Goal: Task Accomplishment & Management: Manage account settings

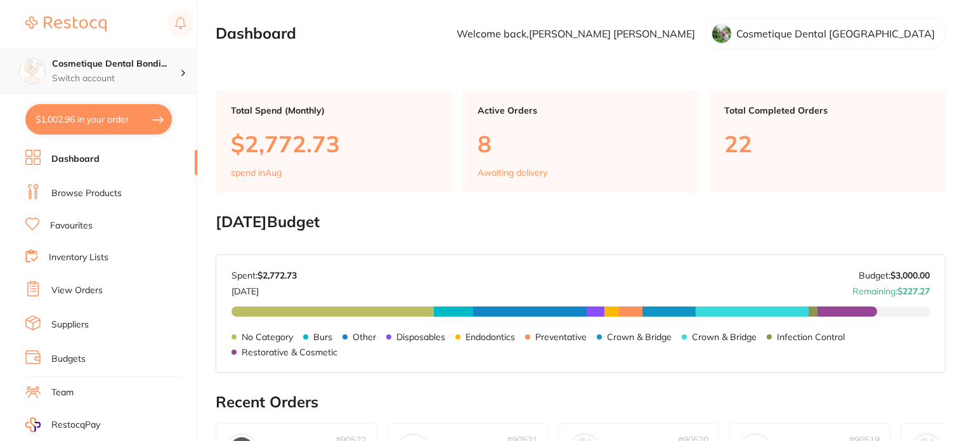
click at [164, 72] on p "Switch account" at bounding box center [116, 78] width 128 height 13
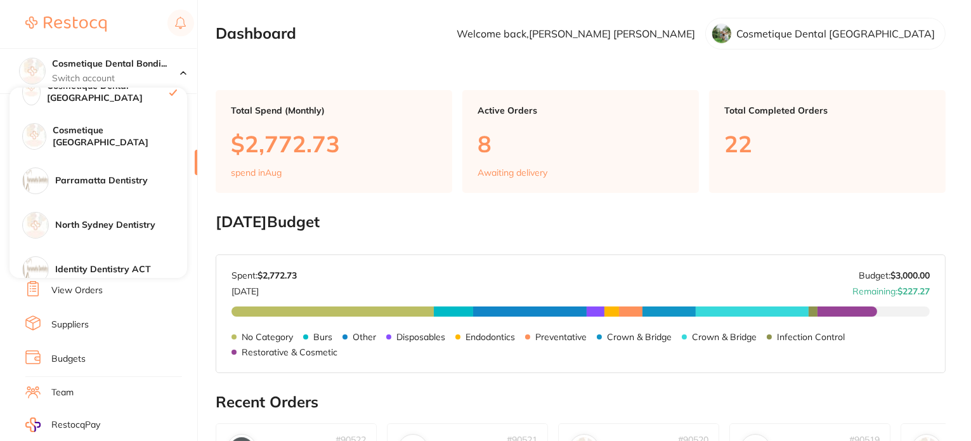
scroll to position [127, 0]
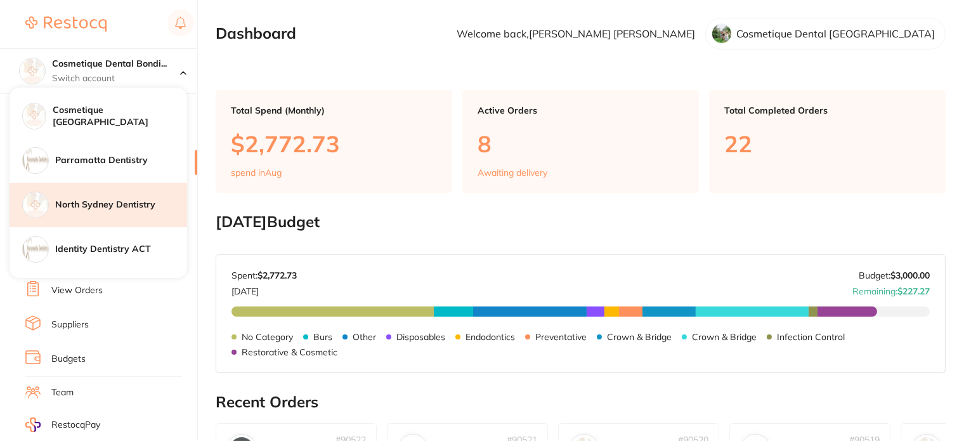
click at [123, 207] on h4 "North Sydney Dentistry" at bounding box center [121, 205] width 132 height 13
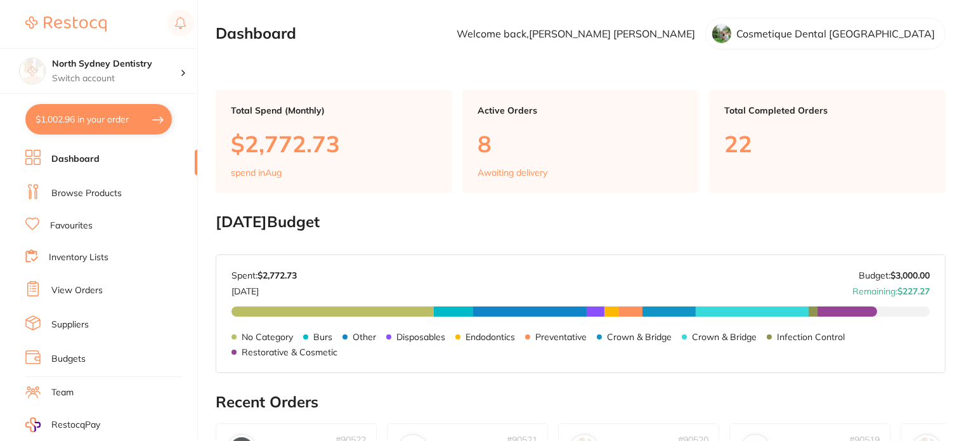
checkbox input "true"
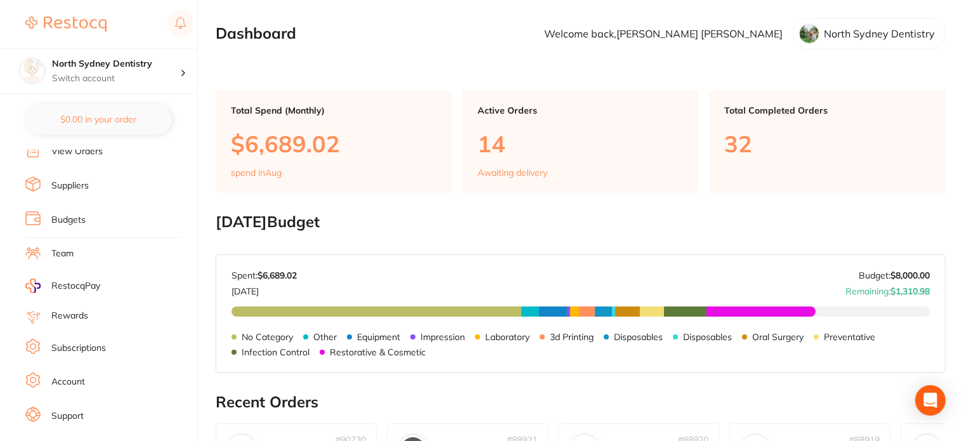
scroll to position [150, 0]
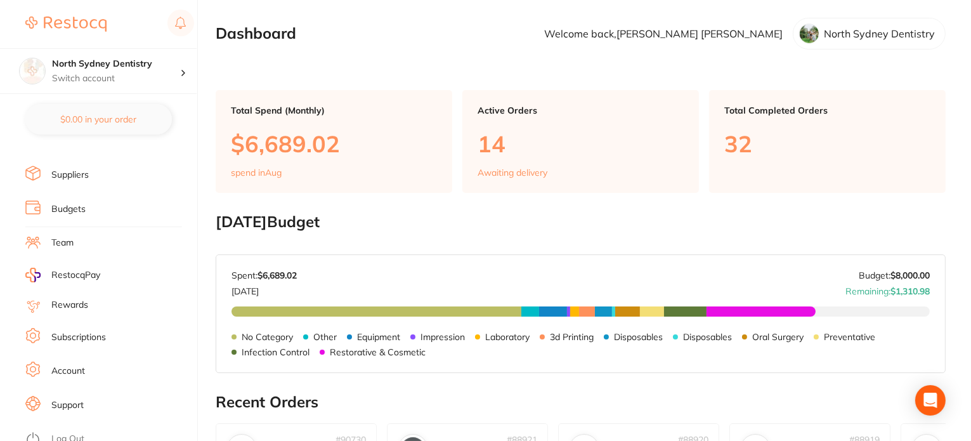
click at [91, 363] on li "Account" at bounding box center [111, 371] width 172 height 19
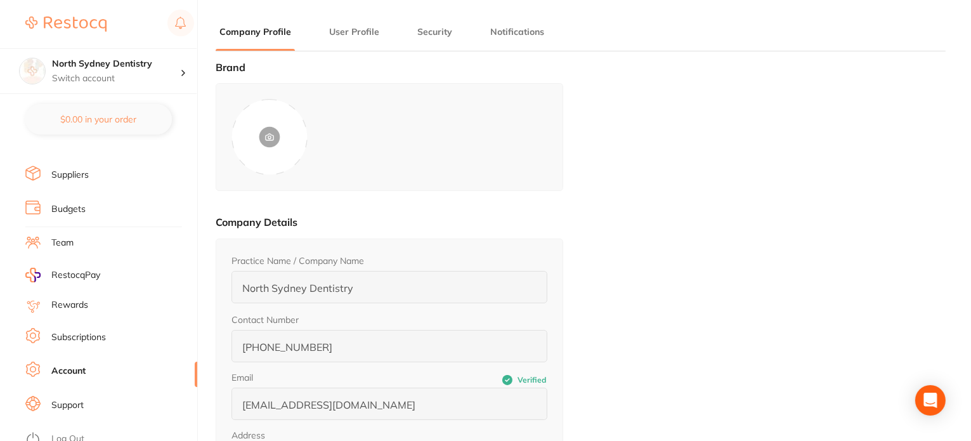
type input "[PERSON_NAME]"
type input "0430053576"
type input "[EMAIL_ADDRESS][DOMAIN_NAME]"
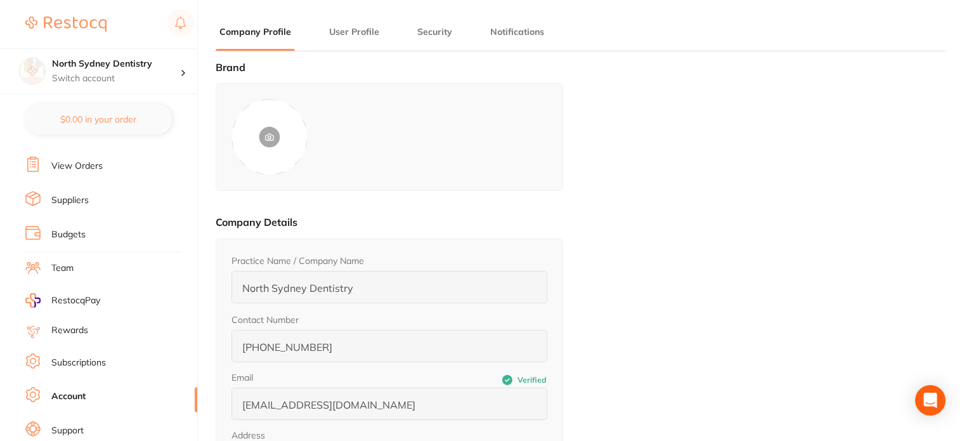
scroll to position [86, 0]
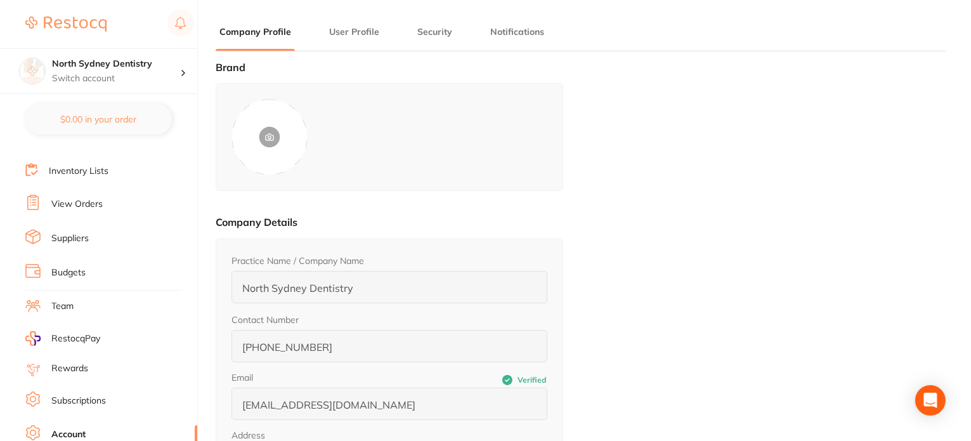
click at [84, 198] on link "View Orders" at bounding box center [76, 204] width 51 height 13
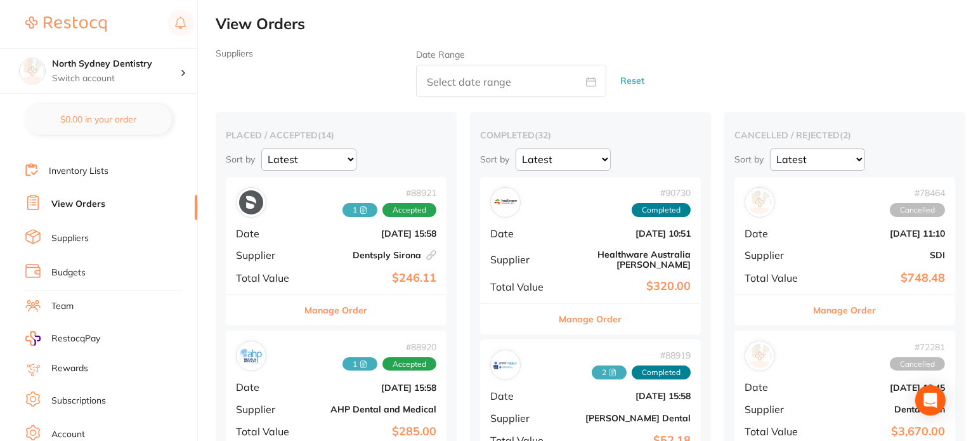
click at [584, 80] on span at bounding box center [591, 83] width 30 height 12
select select "7"
select select "2025"
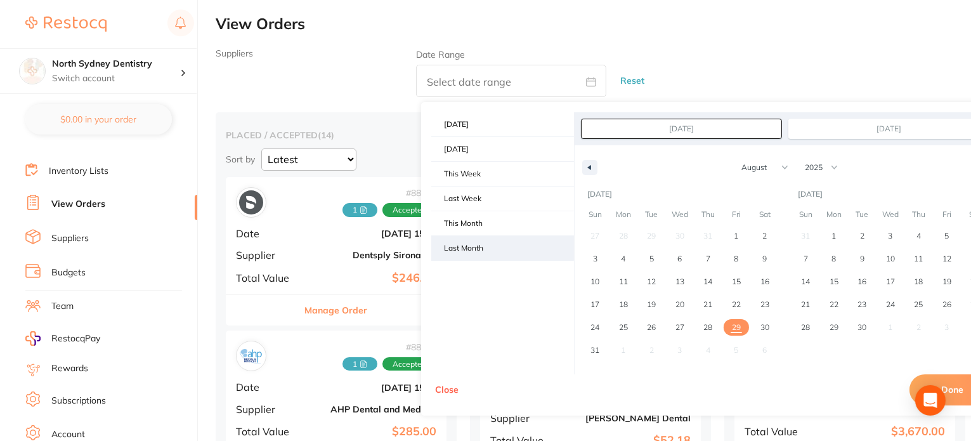
click at [483, 238] on span "Last Month" at bounding box center [502, 248] width 143 height 24
type input "[DATE]"
select select "6"
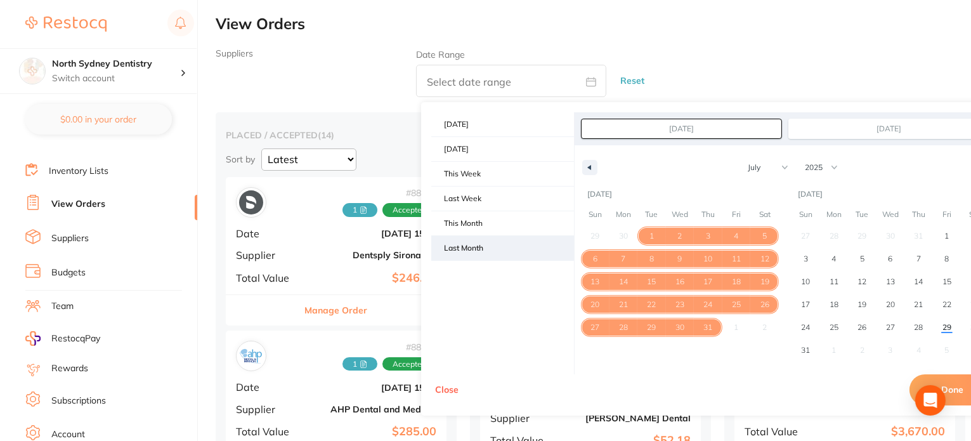
click at [483, 238] on span "Last Month" at bounding box center [502, 248] width 143 height 24
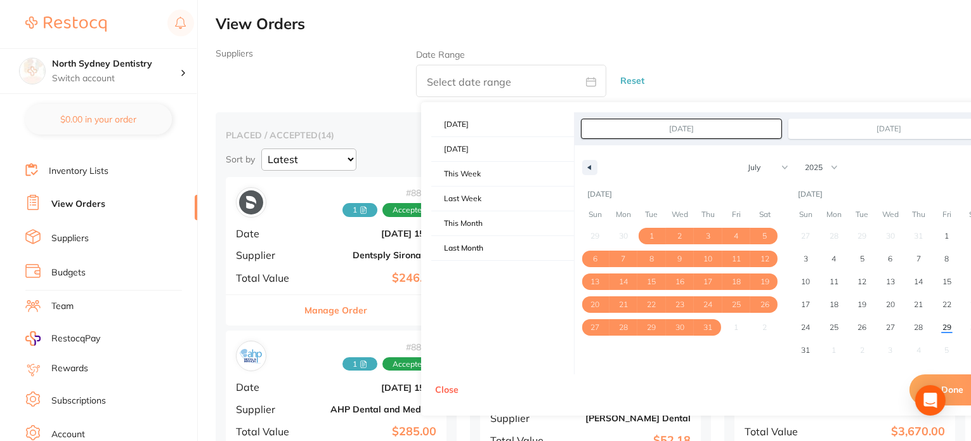
click at [961, 391] on button "Done" at bounding box center [953, 389] width 86 height 30
type input "[DATE] to [DATE]"
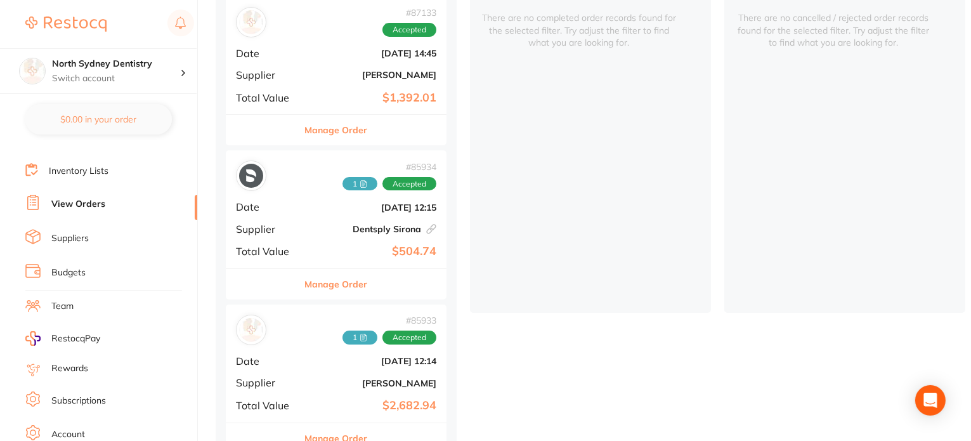
scroll to position [190, 0]
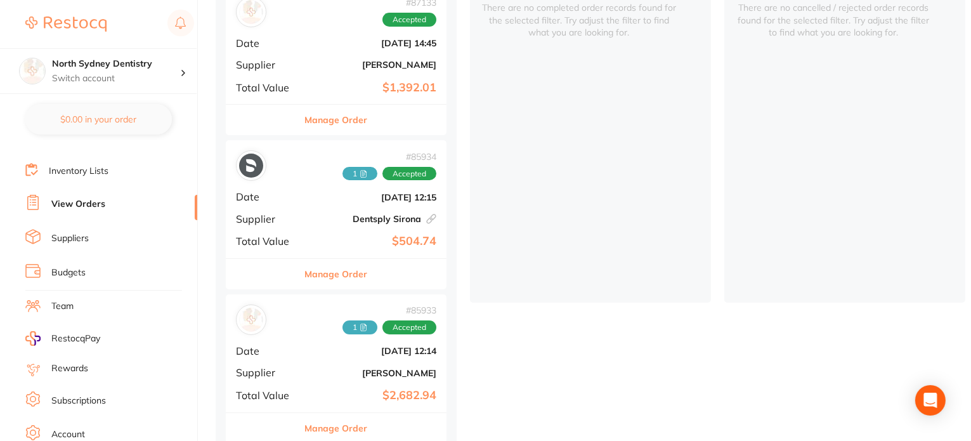
click at [409, 72] on div "# 87133 Accepted Date Jul 21 2025, 14:45 Supplier Henry Schein Halas Total Valu…" at bounding box center [336, 45] width 221 height 117
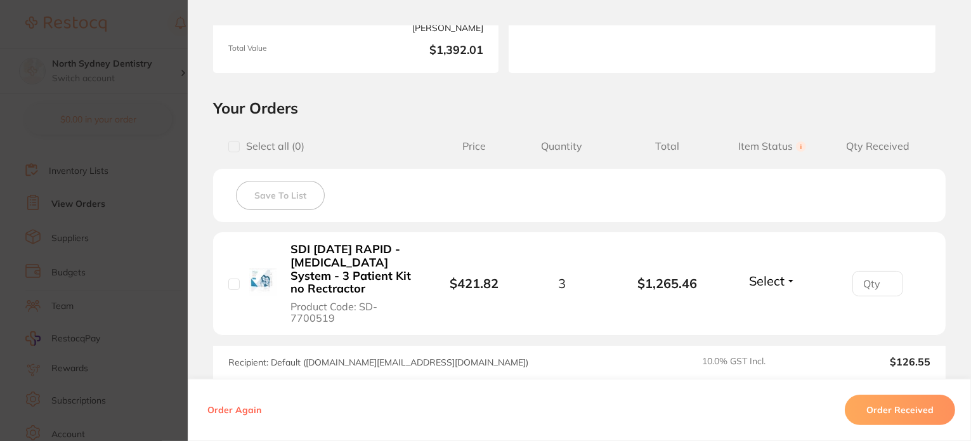
scroll to position [317, 0]
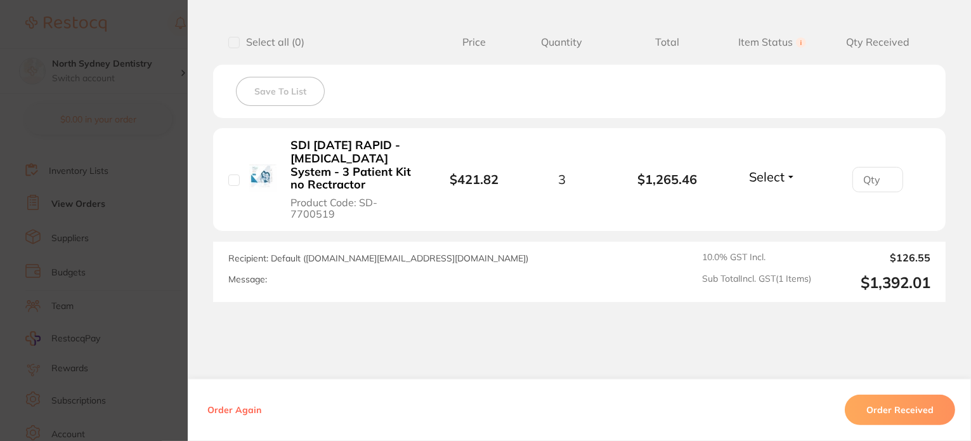
click at [475, 181] on b "$421.82" at bounding box center [474, 179] width 49 height 16
click at [159, 48] on section "Order ID: Restocq- 87133 Order Information Accepted Order Order Date Jul 21 202…" at bounding box center [485, 220] width 971 height 441
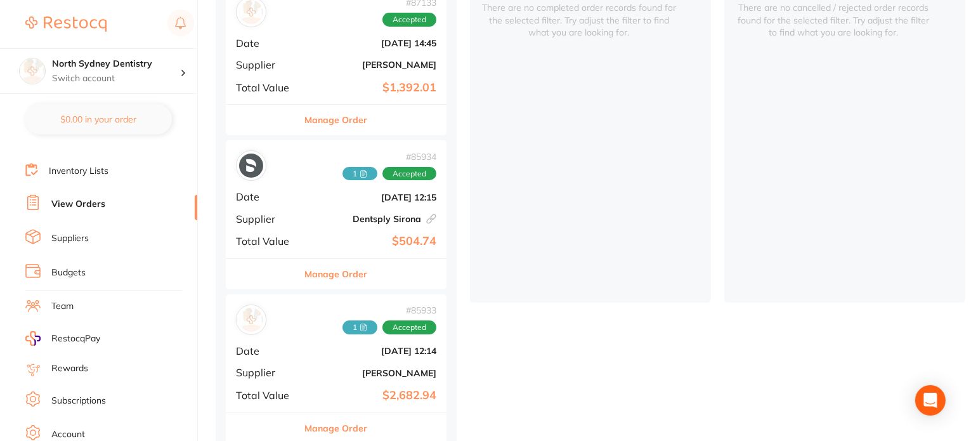
click at [322, 345] on div "# 85933 1 Accepted Date Jul 8 2025, 12:14 Supplier Henry Schein Halas Total Val…" at bounding box center [336, 352] width 221 height 117
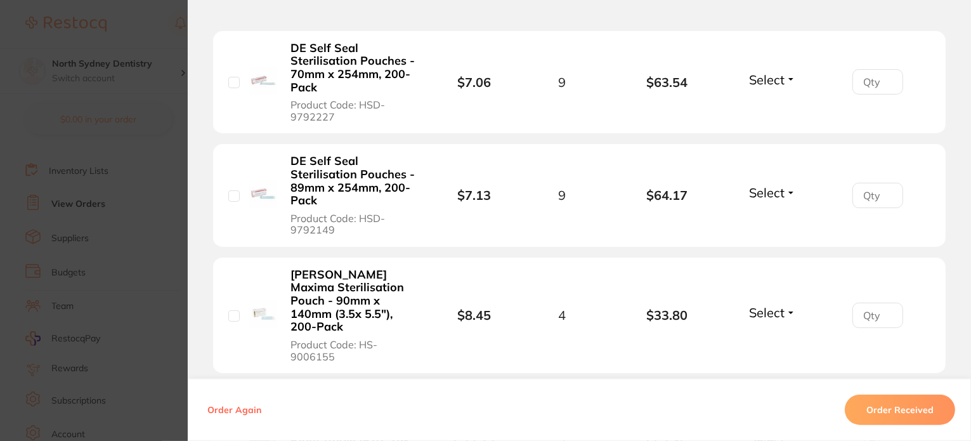
scroll to position [1079, 0]
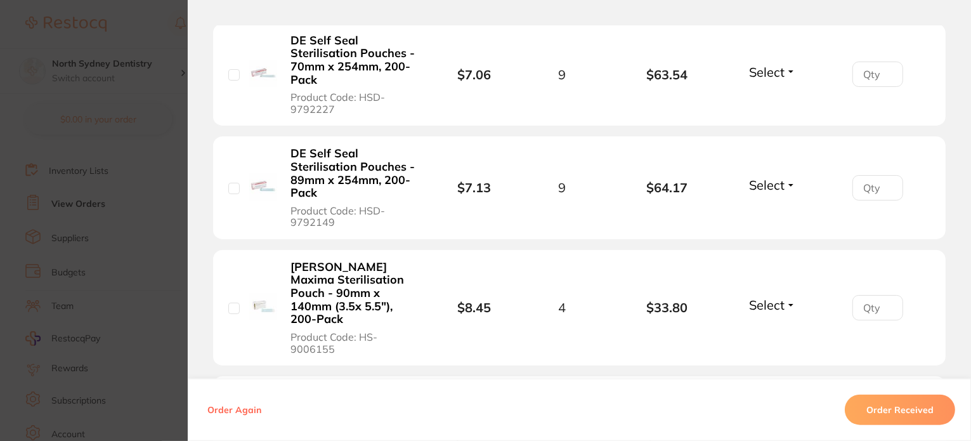
click at [137, 112] on section "Order ID: Restocq- 85933 Order Information Accepted Order Order Date Jul 8 2025…" at bounding box center [485, 220] width 971 height 441
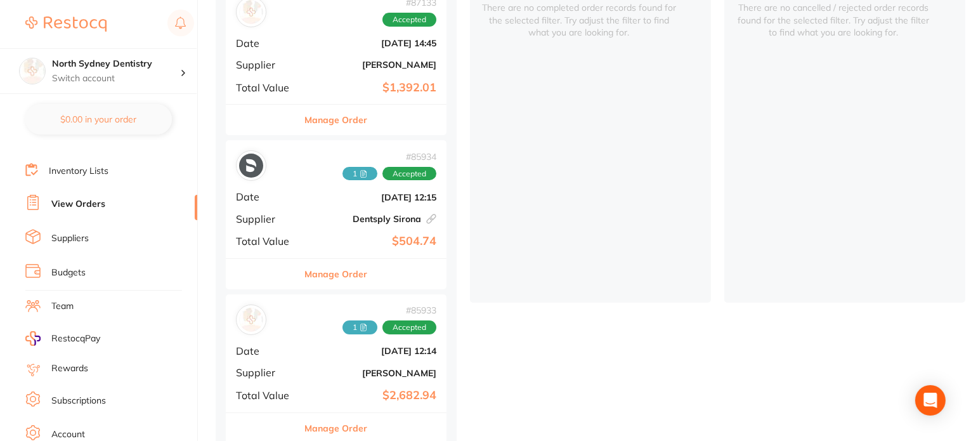
click at [381, 81] on b "$1,392.01" at bounding box center [373, 87] width 127 height 13
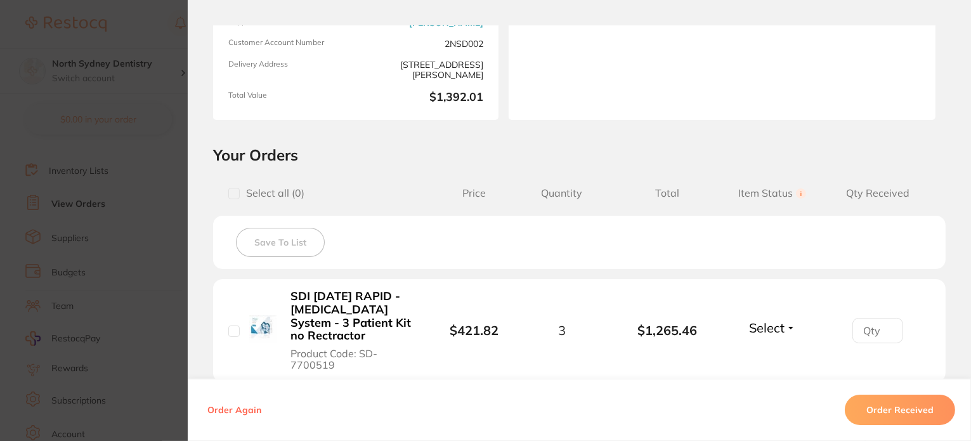
scroll to position [317, 0]
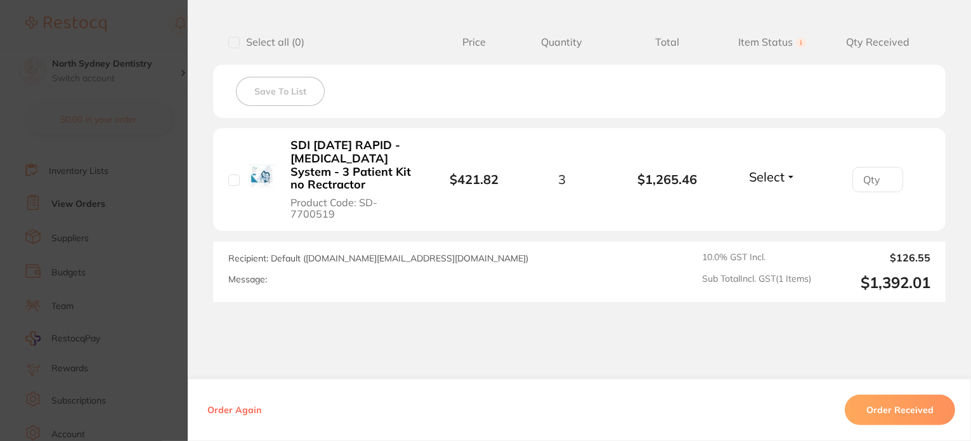
click at [345, 152] on b "SDI POLA RAPID - Tooth Whitening System - 3 Patient Kit no Rectractor" at bounding box center [354, 165] width 126 height 53
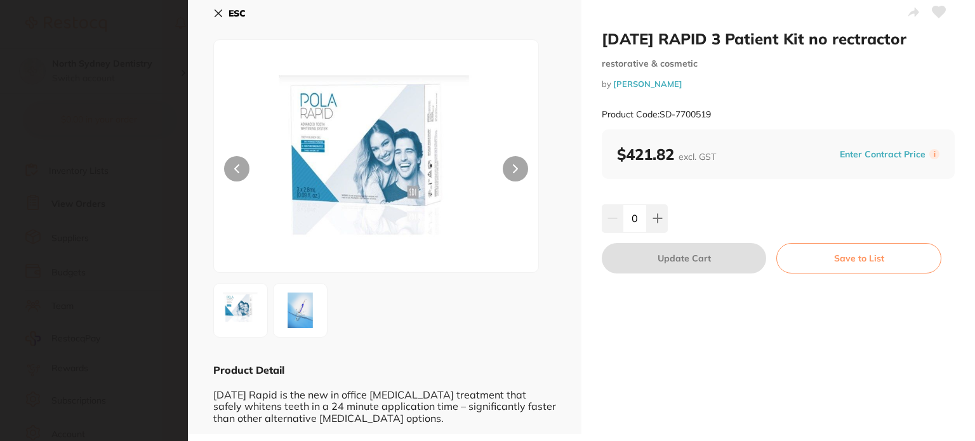
scroll to position [10, 0]
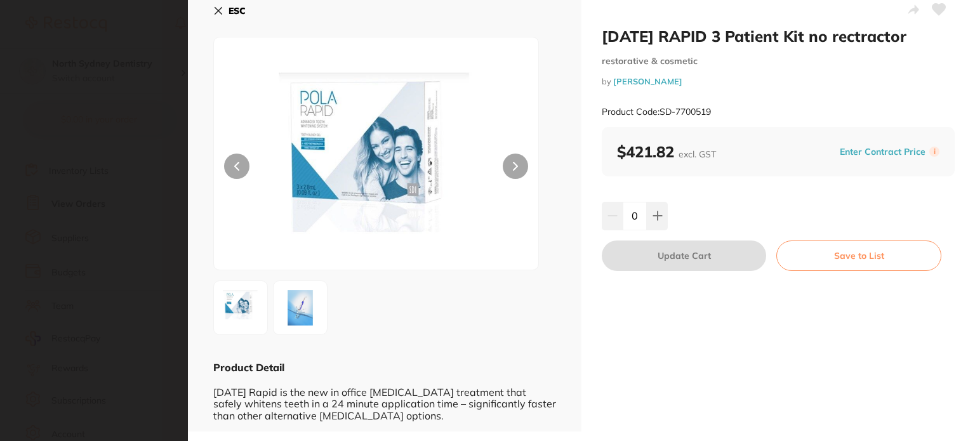
click at [222, 12] on icon at bounding box center [218, 11] width 10 height 10
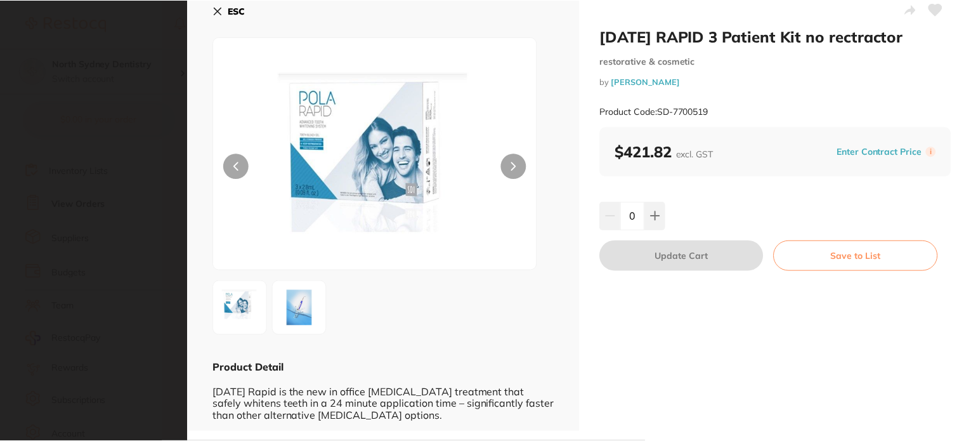
scroll to position [190, 0]
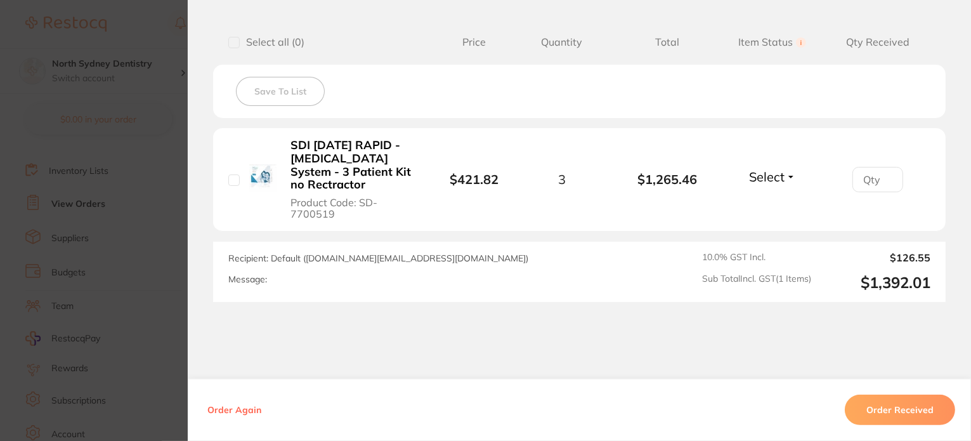
click at [130, 142] on section "Order ID: Restocq- 87133 Order Information Accepted Order Order Date Jul 21 202…" at bounding box center [485, 220] width 971 height 441
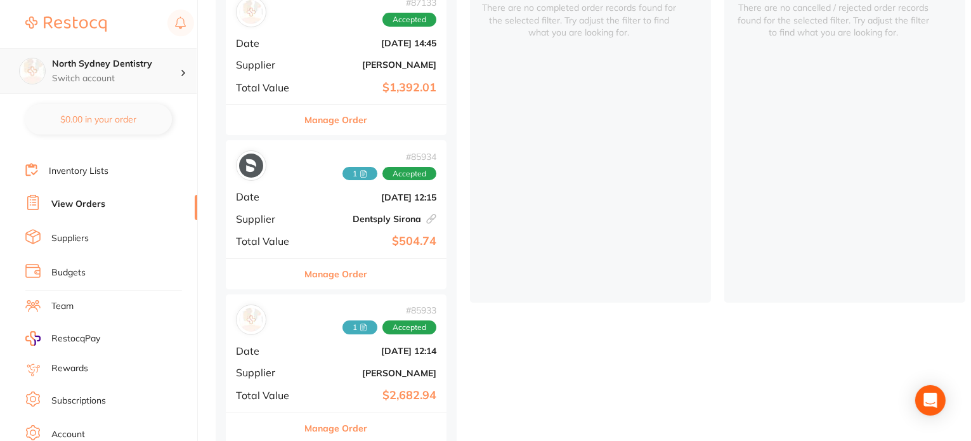
click at [150, 63] on h4 "North Sydney Dentistry" at bounding box center [116, 64] width 128 height 13
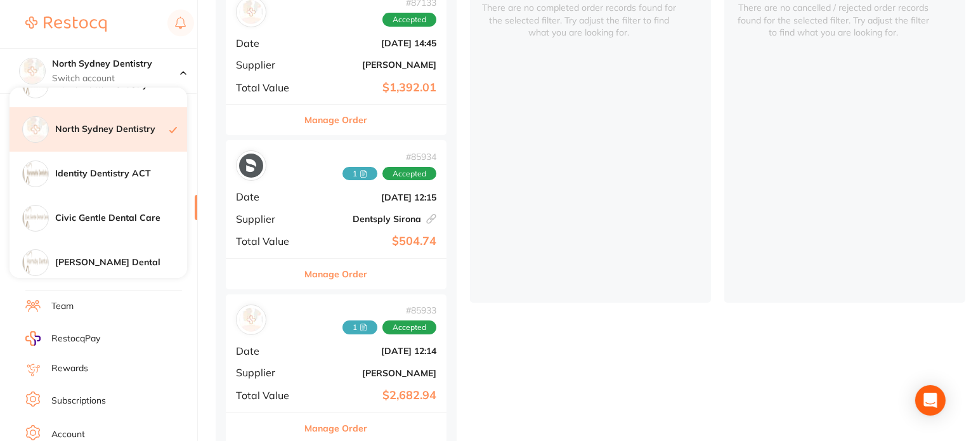
scroll to position [209, 0]
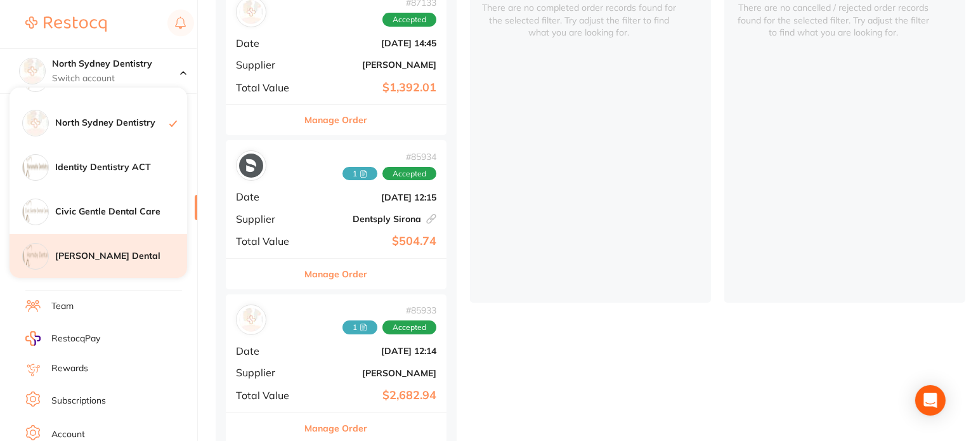
click at [111, 248] on div "[PERSON_NAME] Dental" at bounding box center [99, 256] width 178 height 44
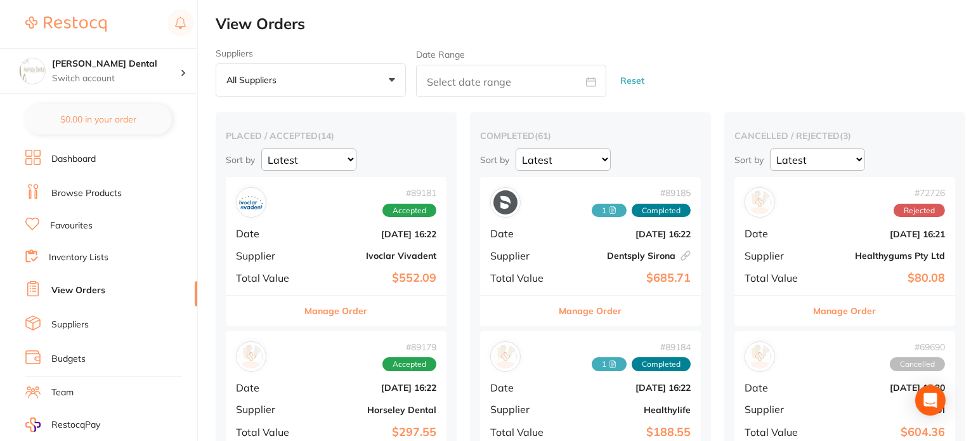
click at [510, 69] on input "text" at bounding box center [511, 81] width 190 height 32
select select "7"
select select "2025"
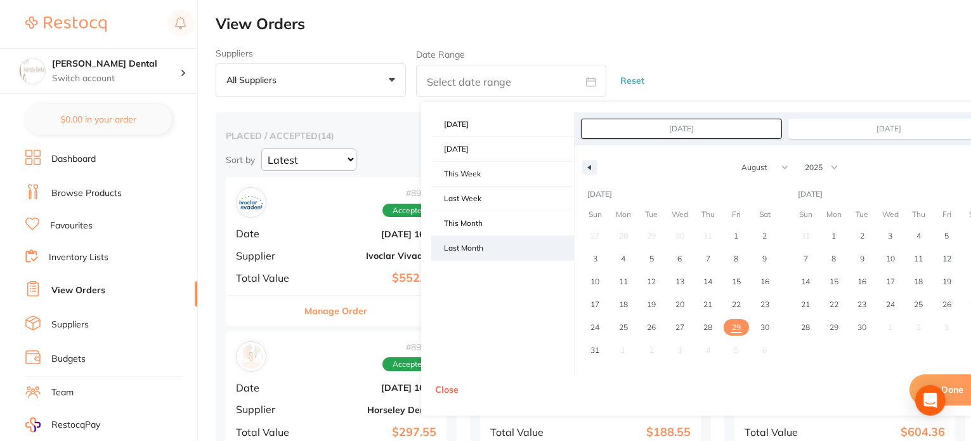
click at [459, 246] on span "Last Month" at bounding box center [502, 248] width 143 height 24
type input "Jul 1, 2025"
type input "Jul 31, 2025"
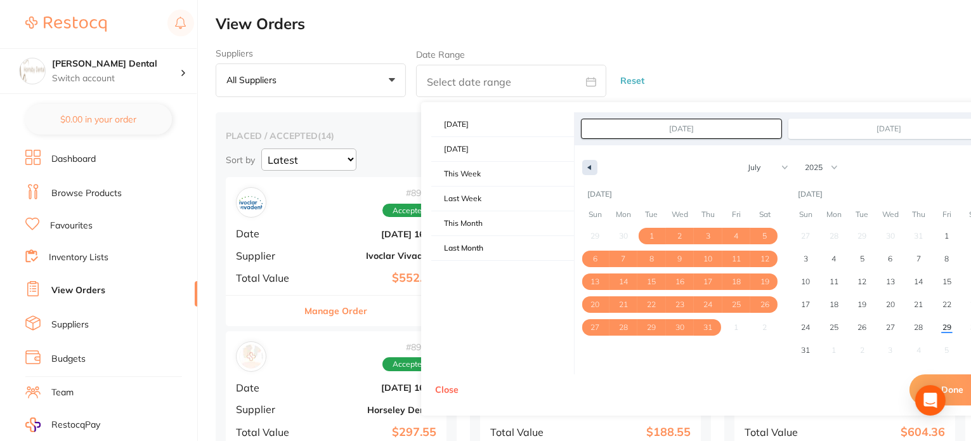
click at [591, 166] on button "button" at bounding box center [590, 167] width 15 height 15
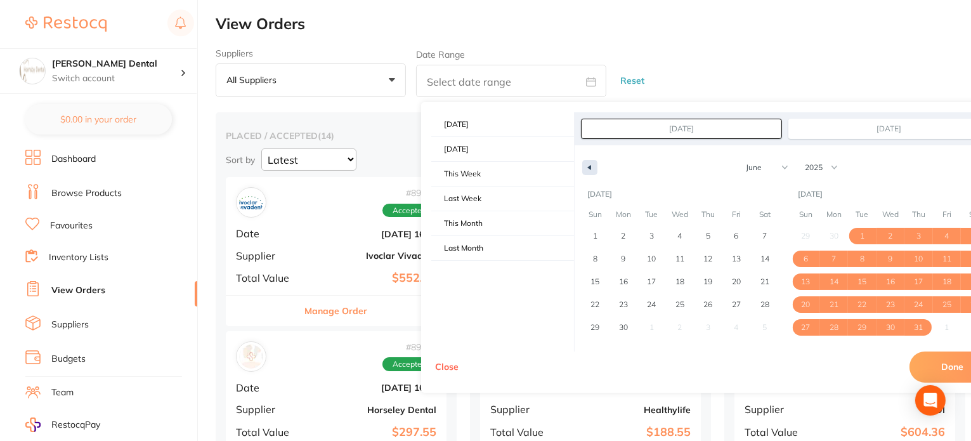
click at [591, 166] on button "button" at bounding box center [590, 167] width 15 height 15
select select "4"
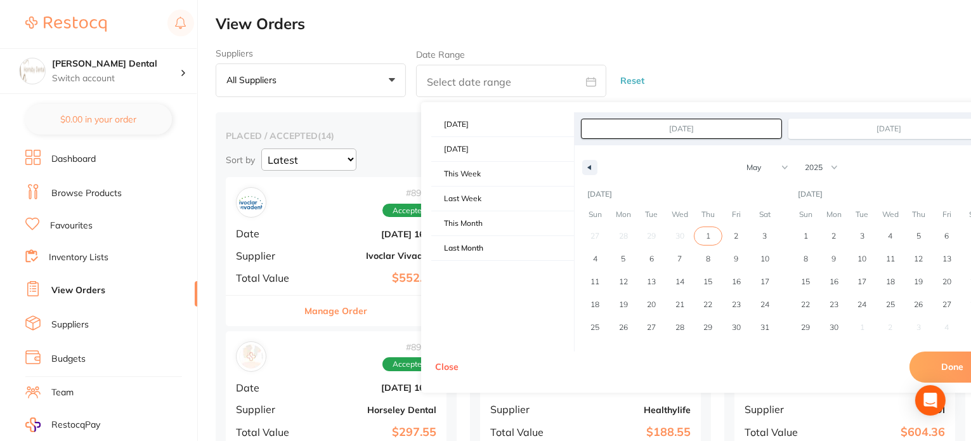
click at [697, 235] on span "1" at bounding box center [708, 236] width 29 height 16
type input "May 1, 2025"
click at [768, 324] on span "31" at bounding box center [765, 327] width 9 height 23
type input "May 31, 2025"
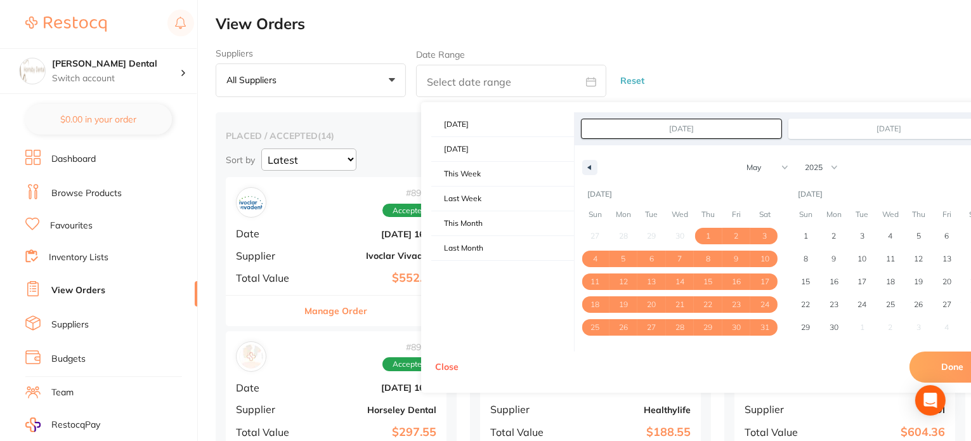
drag, startPoint x: 949, startPoint y: 362, endPoint x: 943, endPoint y: 360, distance: 6.8
click at [947, 362] on button "Done" at bounding box center [953, 367] width 86 height 30
type input "May 1 2025 to May 31 2025"
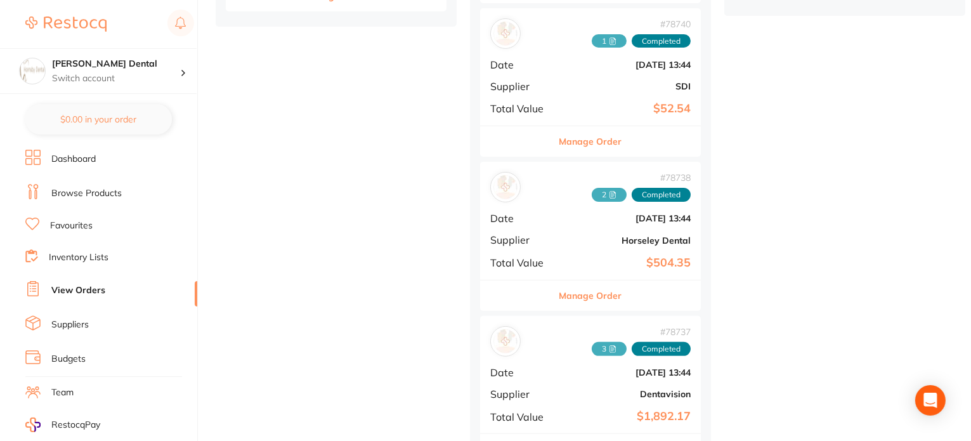
scroll to position [457, 0]
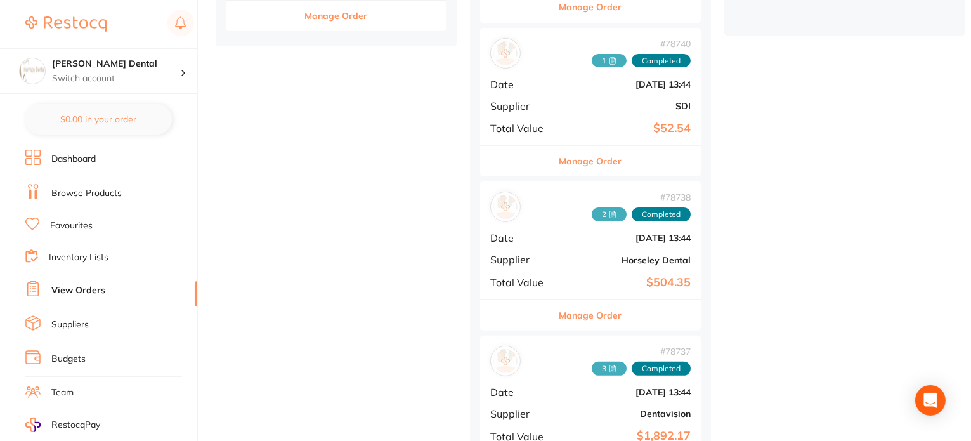
click at [611, 94] on div "# 78740 1 Completed Date May 6 2025, 13:44 Supplier SDI Total Value $52.54" at bounding box center [590, 86] width 221 height 117
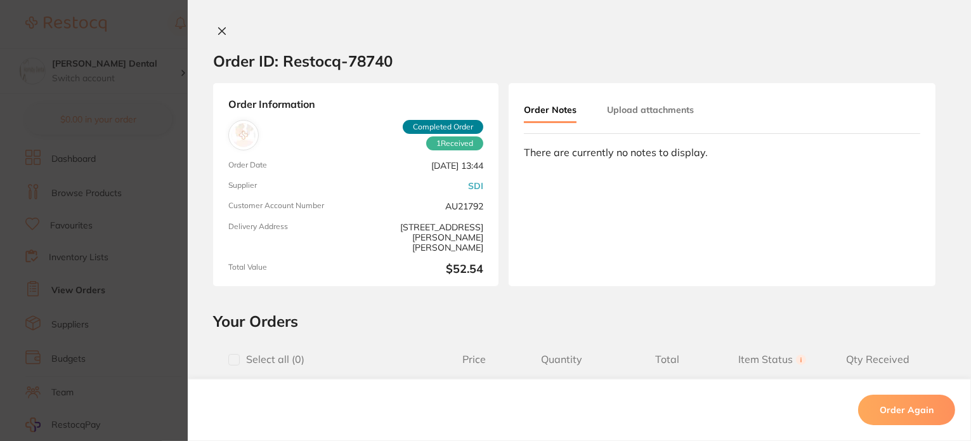
click at [219, 32] on icon at bounding box center [222, 31] width 10 height 10
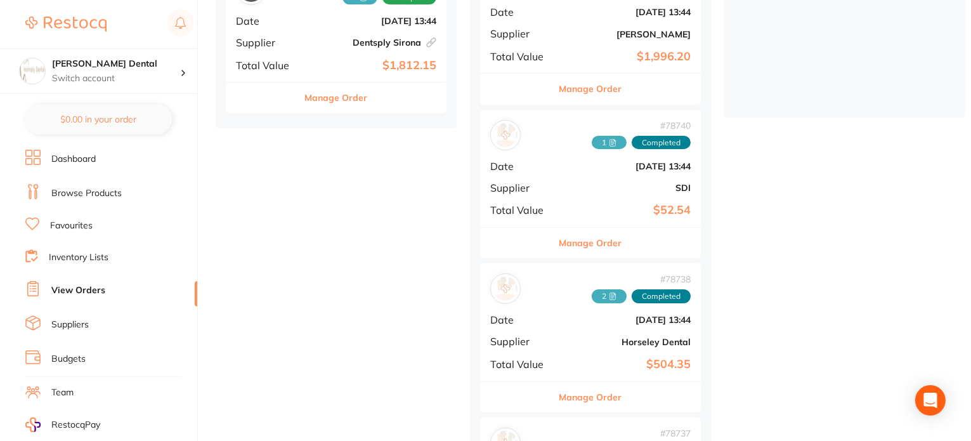
scroll to position [331, 0]
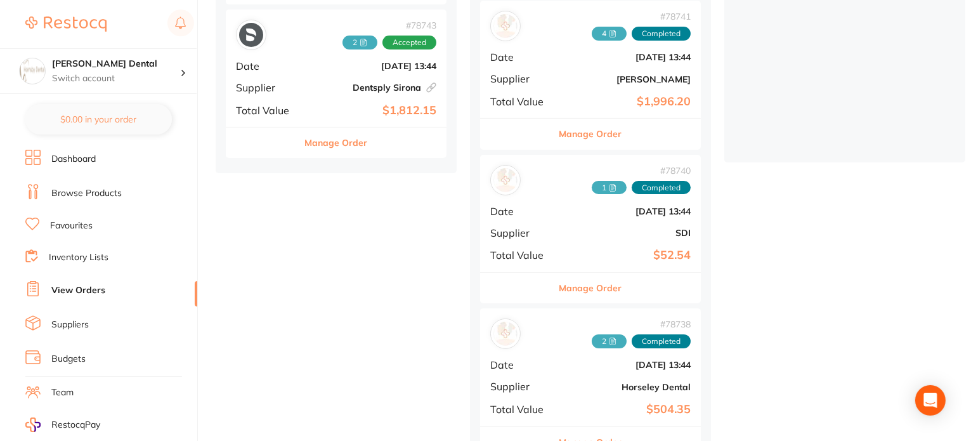
click at [615, 185] on icon at bounding box center [615, 185] width 2 height 2
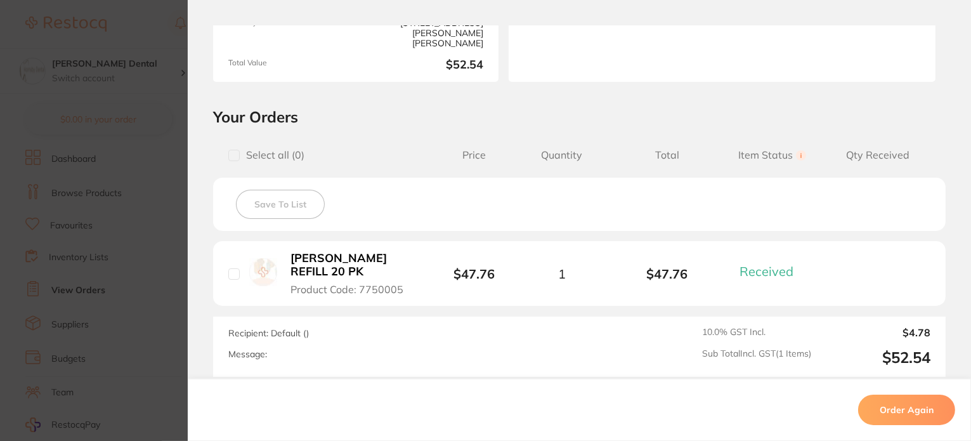
scroll to position [63, 0]
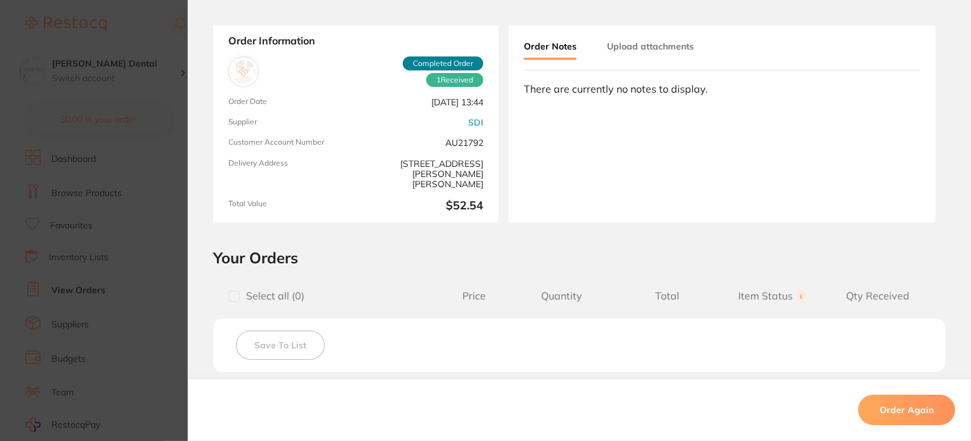
click at [125, 103] on section "Order ID: Restocq- 78740 Order Information 1 Received Completed Order Order Dat…" at bounding box center [485, 220] width 971 height 441
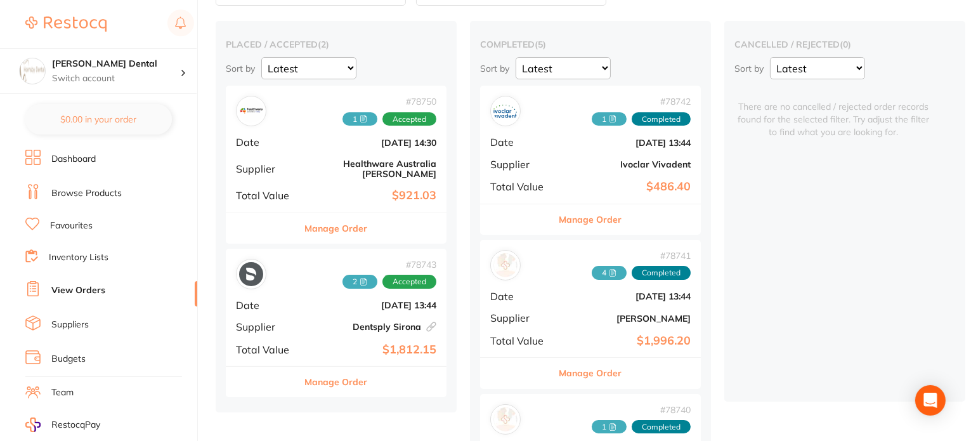
scroll to position [13, 0]
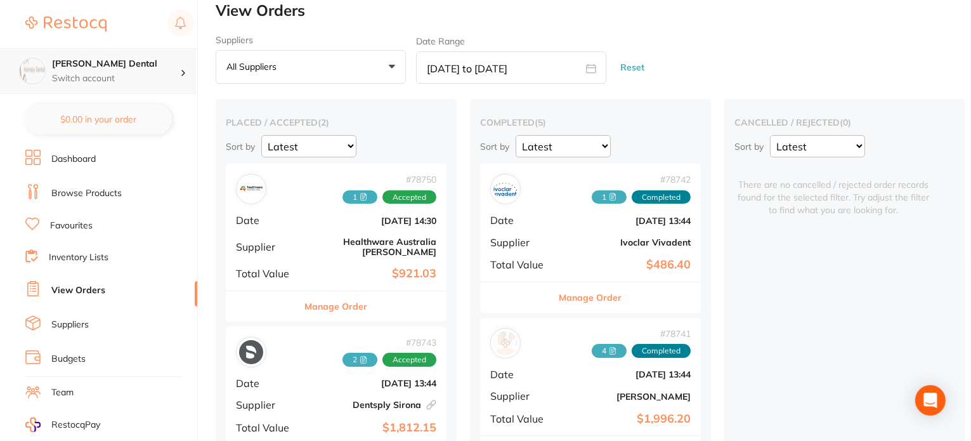
click at [122, 60] on h4 "[PERSON_NAME] Dental" at bounding box center [116, 64] width 128 height 13
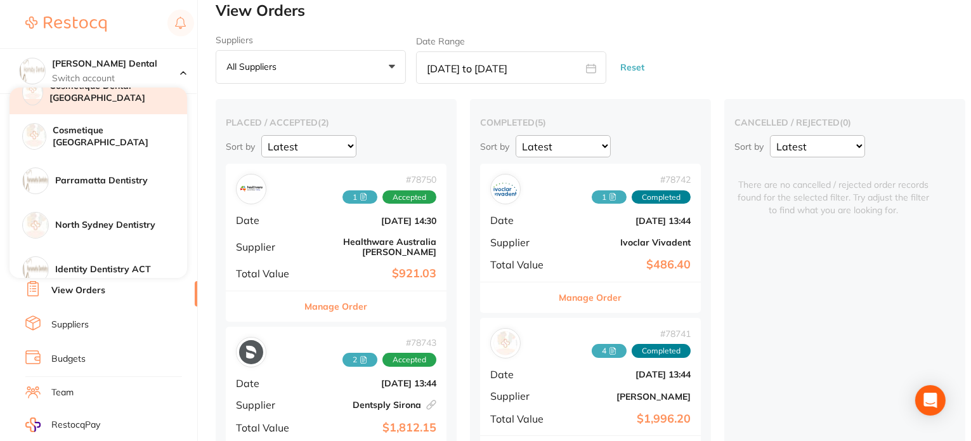
scroll to position [127, 0]
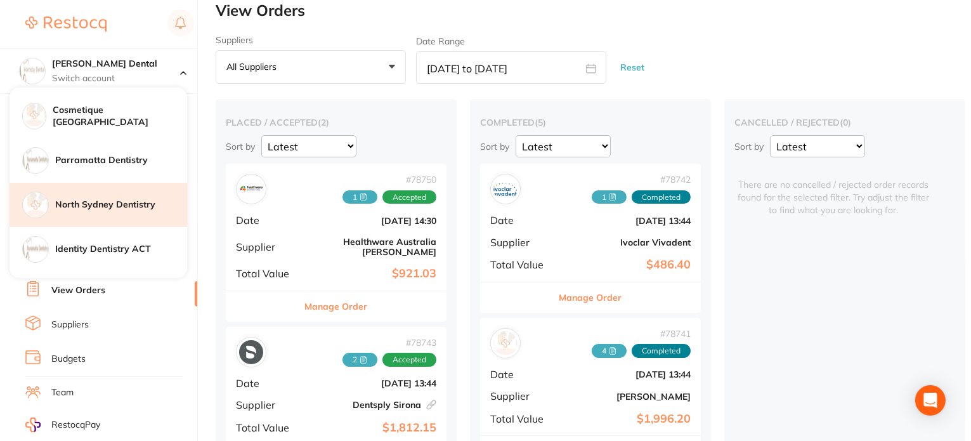
click at [102, 207] on h4 "North Sydney Dentistry" at bounding box center [121, 205] width 132 height 13
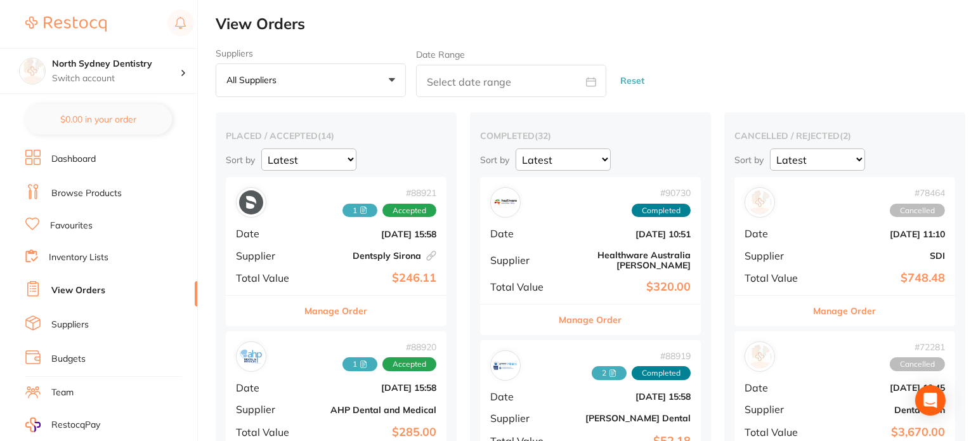
click at [597, 84] on span at bounding box center [591, 83] width 30 height 12
select select "7"
select select "2025"
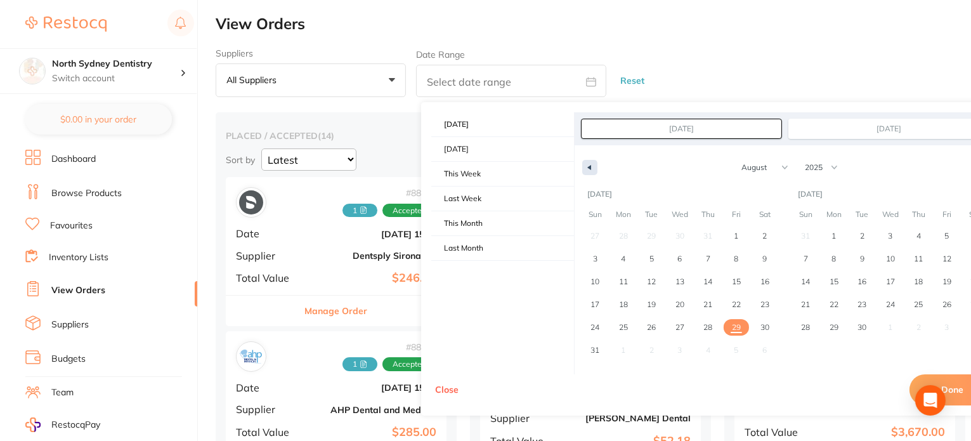
click at [595, 161] on button "button" at bounding box center [590, 167] width 15 height 15
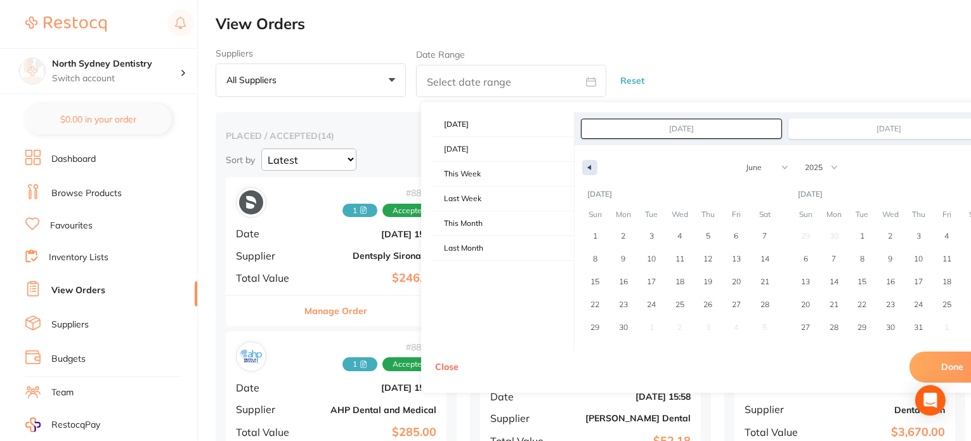
click at [595, 161] on button "button" at bounding box center [590, 167] width 15 height 15
select select "4"
click at [713, 235] on span "1" at bounding box center [708, 236] width 29 height 16
type input "May 1, 2025"
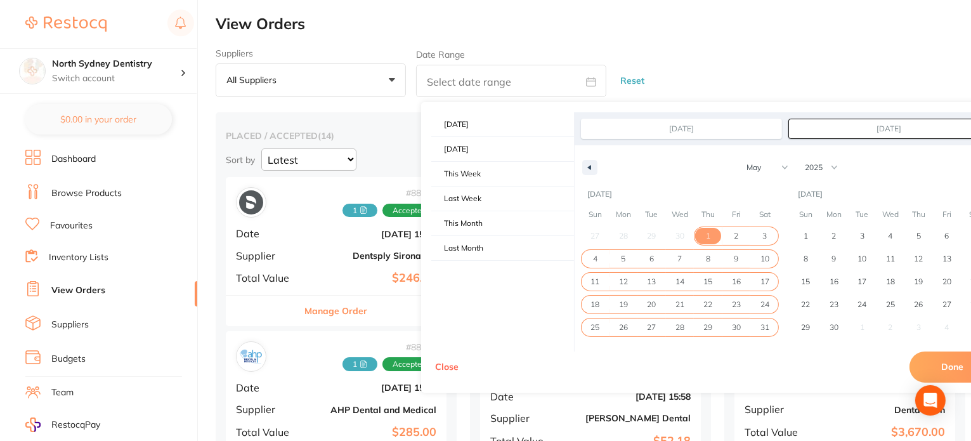
click at [767, 327] on span "31" at bounding box center [765, 327] width 9 height 23
type input "May 31, 2025"
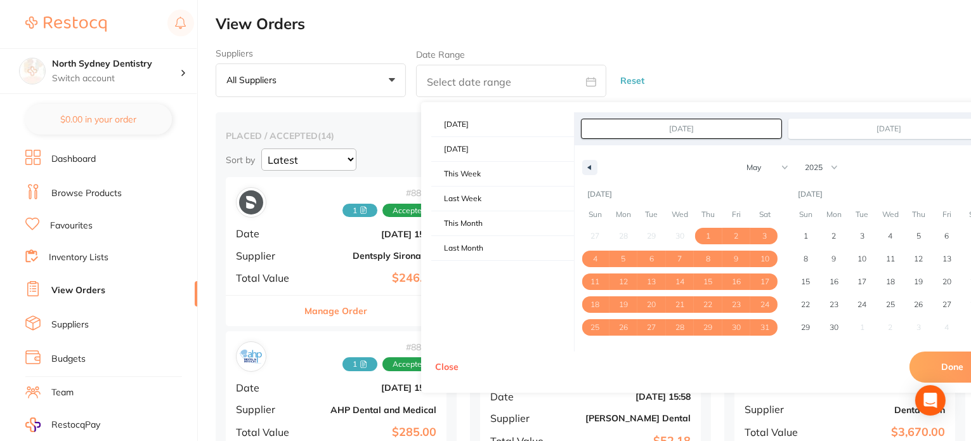
click at [954, 362] on button "Done" at bounding box center [953, 367] width 86 height 30
type input "May 1 2025 to May 31 2025"
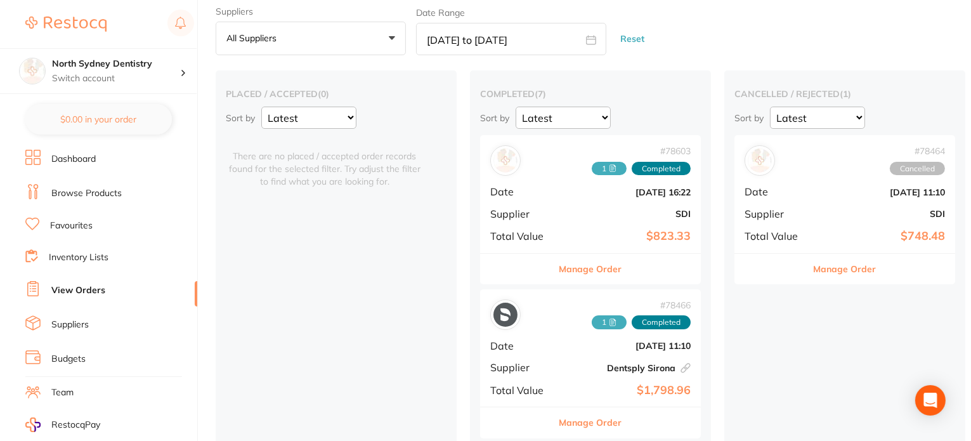
scroll to position [63, 0]
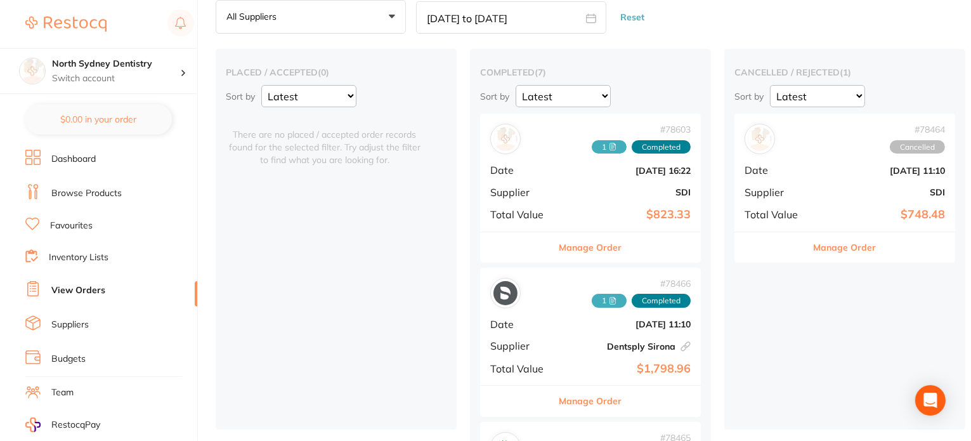
click at [642, 195] on b "SDI" at bounding box center [627, 192] width 127 height 10
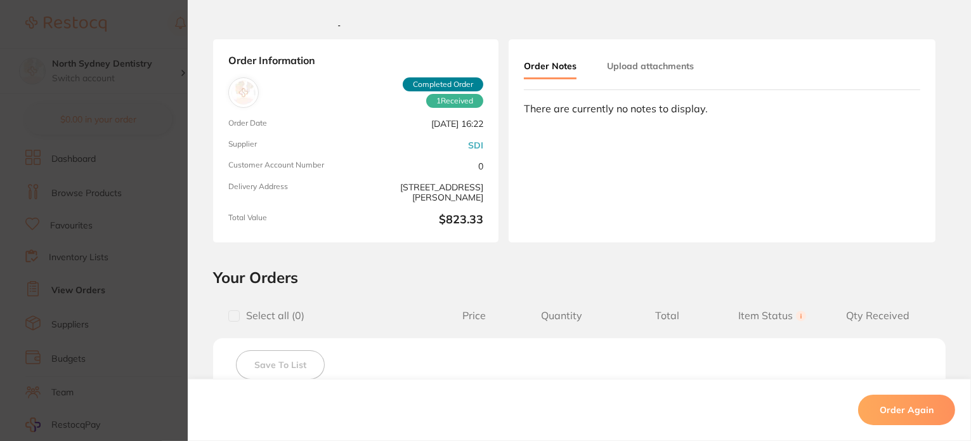
scroll to position [190, 0]
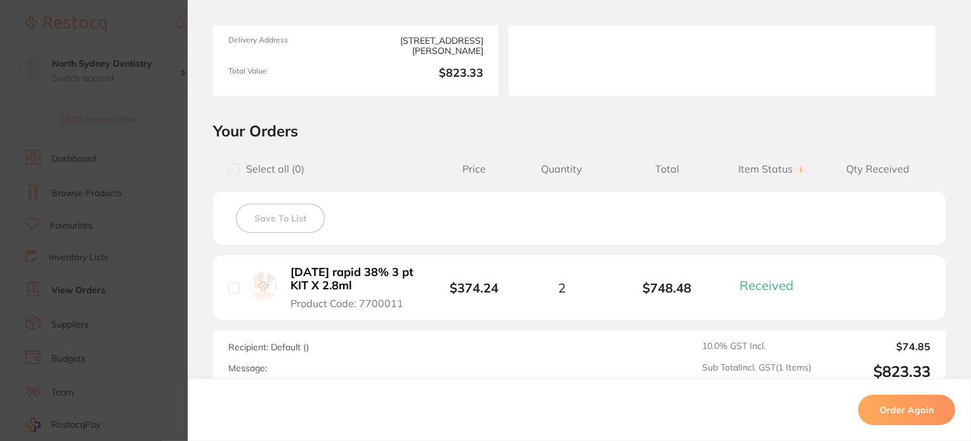
click at [338, 272] on b "Pola rapid 38% 3 pt KIT X 2.8ml" at bounding box center [354, 279] width 126 height 26
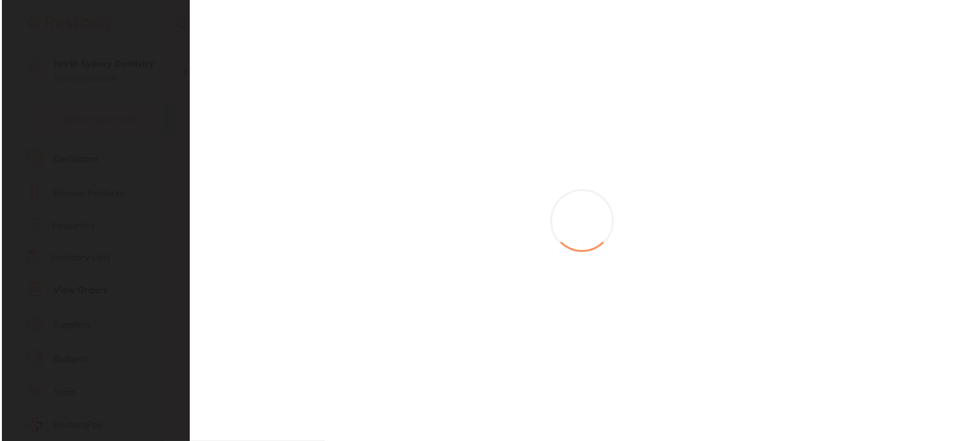
scroll to position [0, 0]
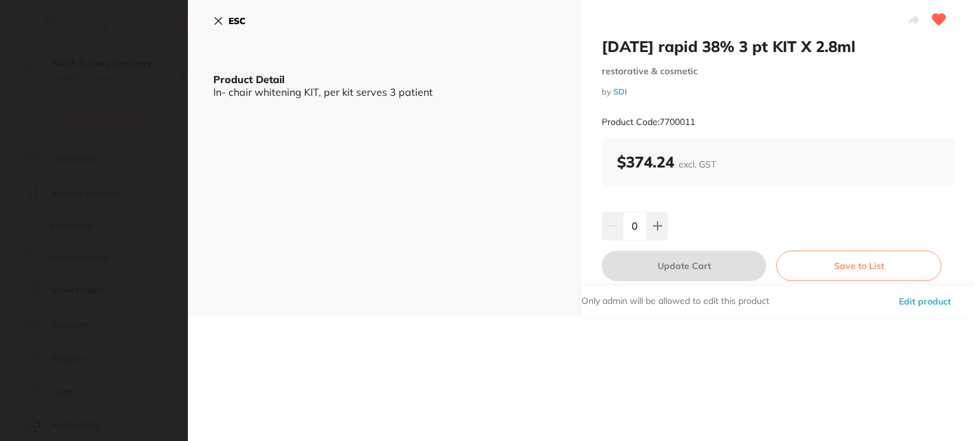
click at [218, 16] on icon at bounding box center [218, 21] width 10 height 10
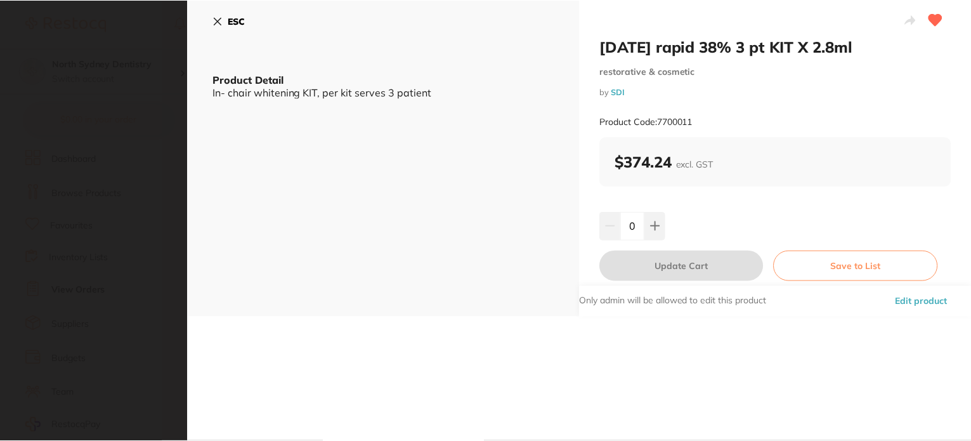
scroll to position [63, 0]
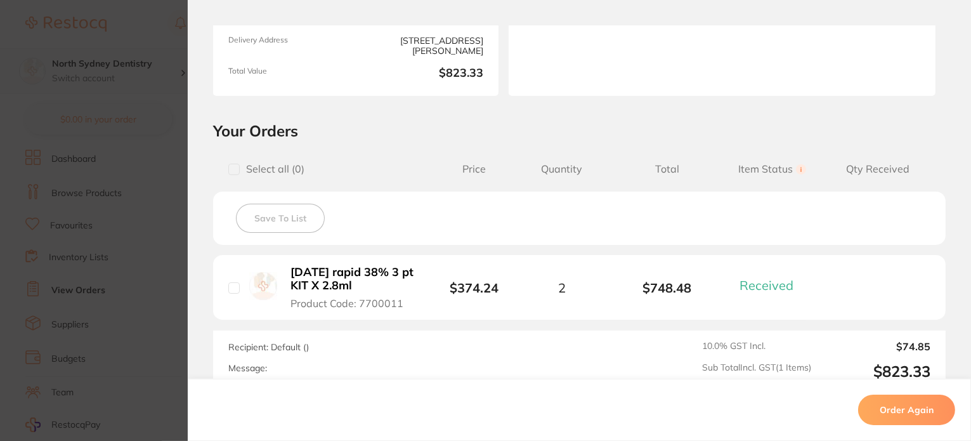
click at [164, 88] on section "Order ID: Restocq- 78603 Order Information 1 Received Completed Order Order Dat…" at bounding box center [485, 220] width 971 height 441
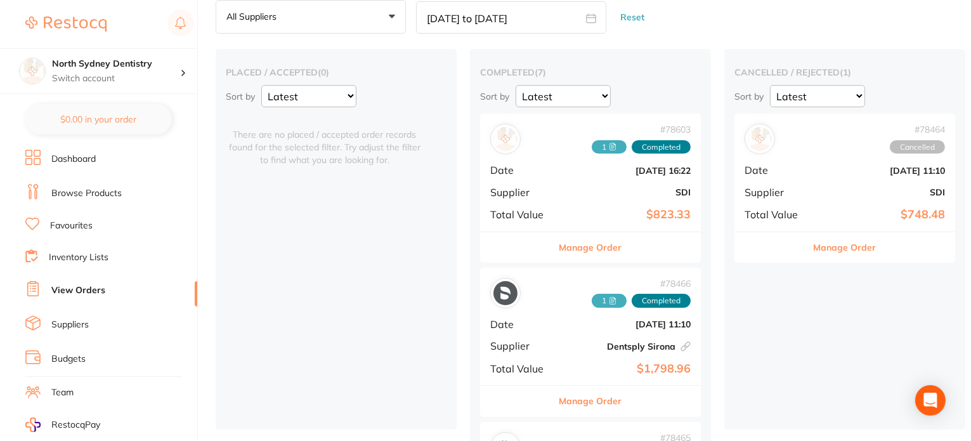
click at [79, 154] on link "Dashboard" at bounding box center [73, 159] width 44 height 13
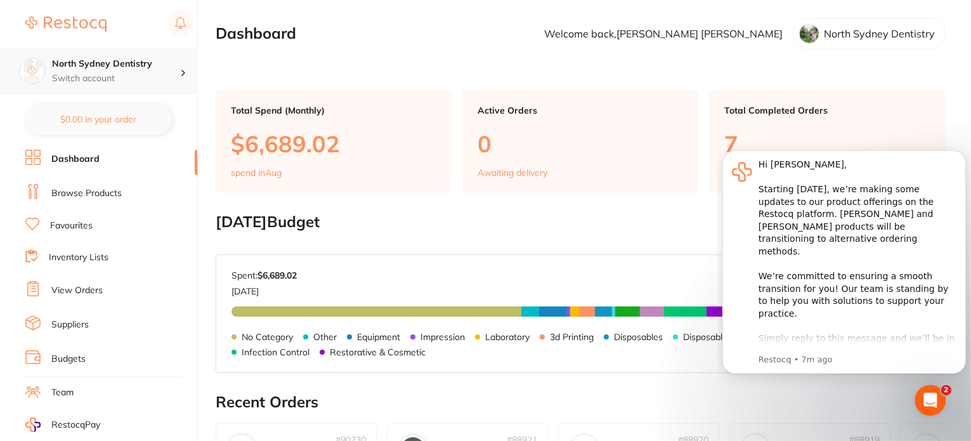
click at [104, 65] on h4 "North Sydney Dentistry" at bounding box center [116, 64] width 128 height 13
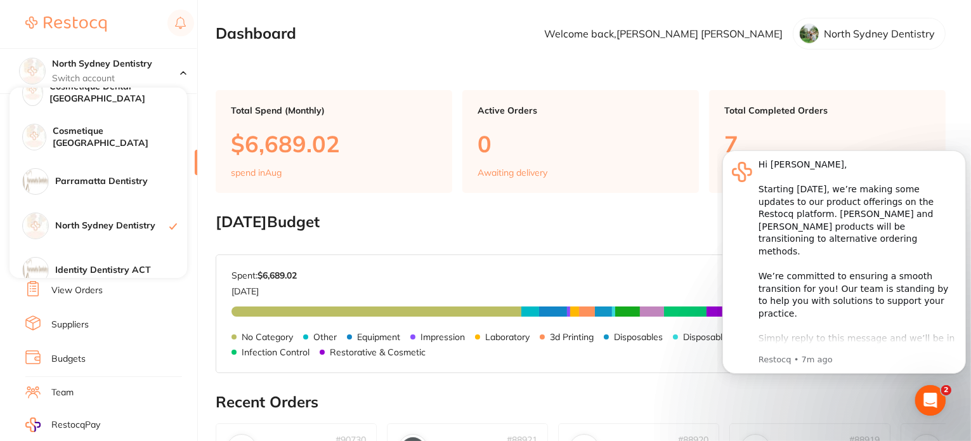
scroll to position [127, 0]
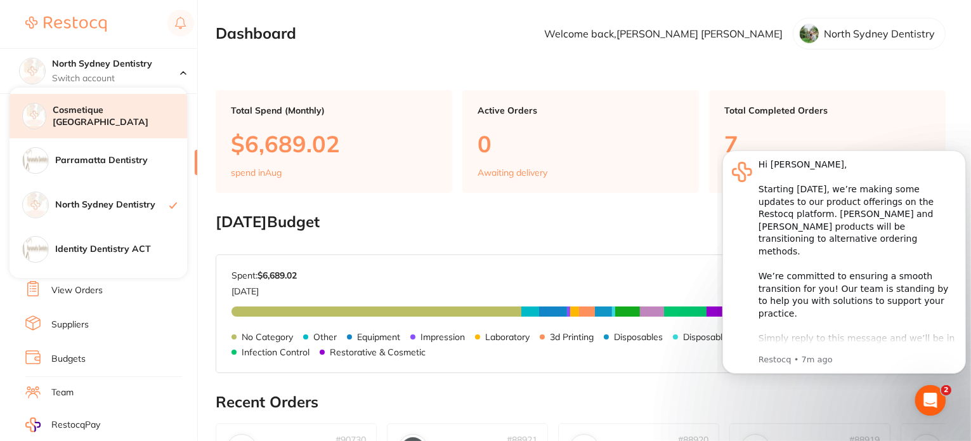
click at [136, 114] on h4 "Cosmetique [GEOGRAPHIC_DATA]" at bounding box center [120, 116] width 135 height 25
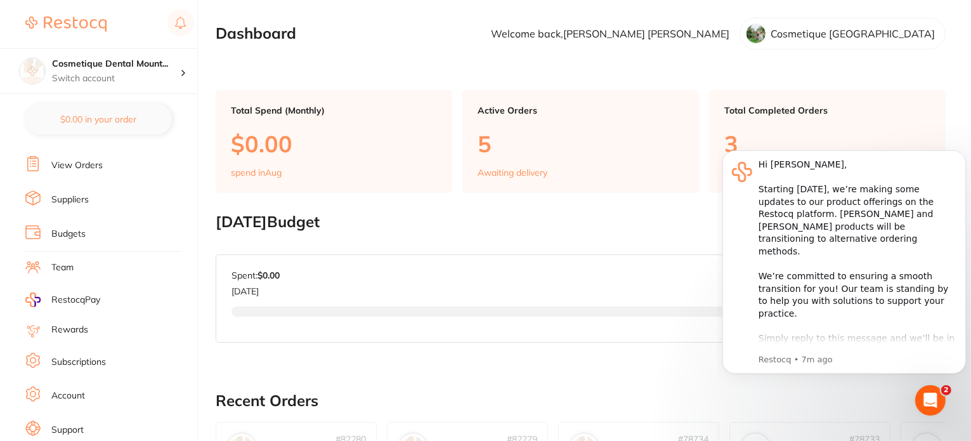
scroll to position [127, 0]
click at [59, 162] on link "View Orders" at bounding box center [76, 163] width 51 height 13
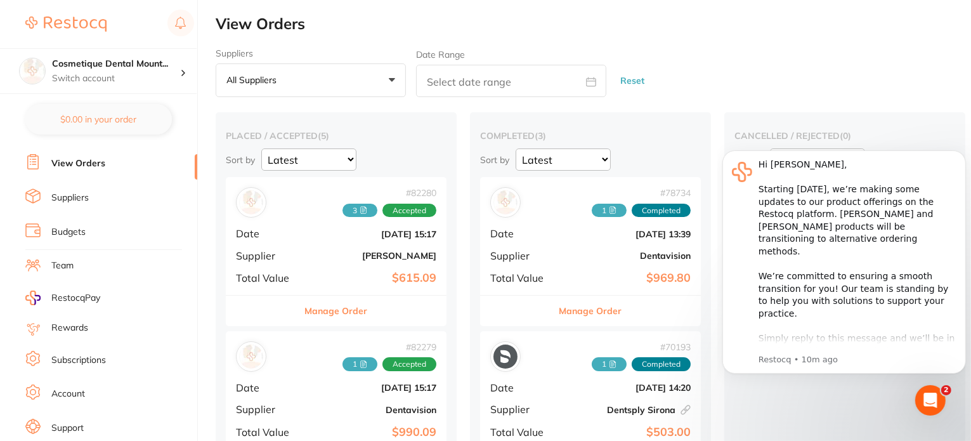
click at [590, 82] on icon at bounding box center [591, 82] width 10 height 10
select select "7"
select select "2025"
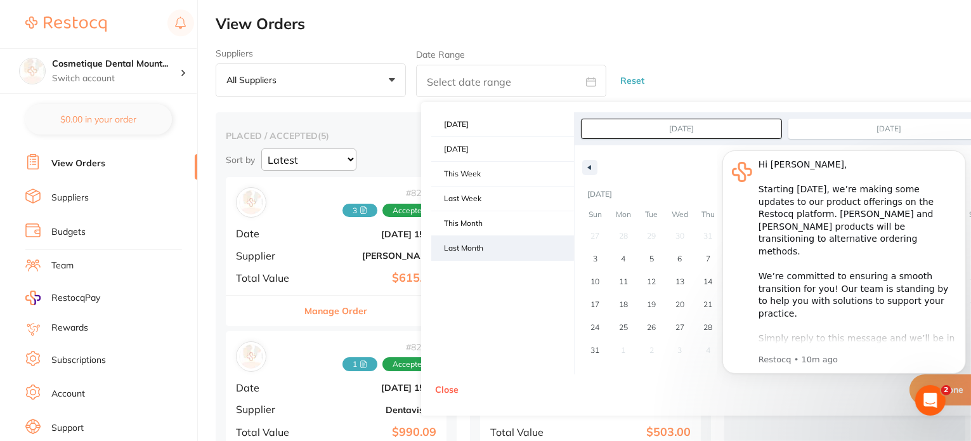
click at [485, 243] on span "Last Month" at bounding box center [502, 248] width 143 height 24
type input "[DATE]"
select select "6"
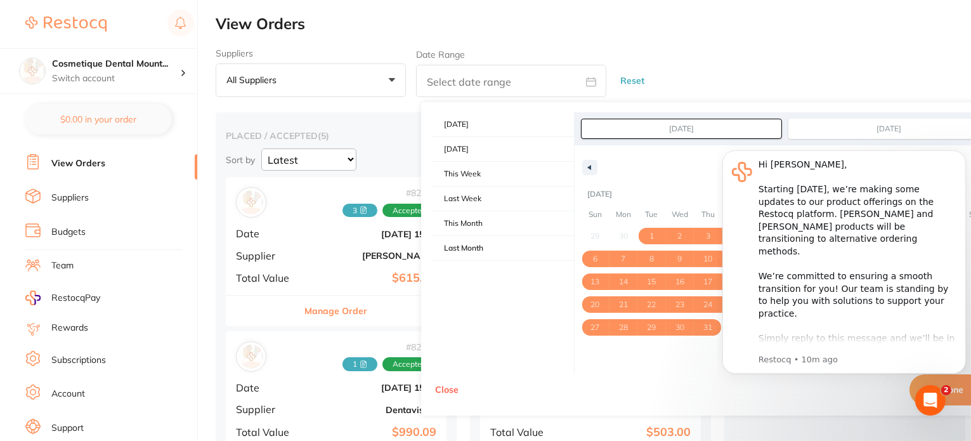
click at [963, 385] on body "Hi [PERSON_NAME], ​ Starting [DATE], we’re making some updates to our product o…" at bounding box center [844, 268] width 244 height 265
click at [921, 383] on body "Hi [PERSON_NAME], ​ Starting [DATE], we’re making some updates to our product o…" at bounding box center [844, 268] width 244 height 265
click at [814, 379] on body "Hi [PERSON_NAME], ​ Starting [DATE], we’re making some updates to our product o…" at bounding box center [844, 268] width 244 height 265
click at [959, 156] on icon "Dismiss notification" at bounding box center [962, 153] width 7 height 7
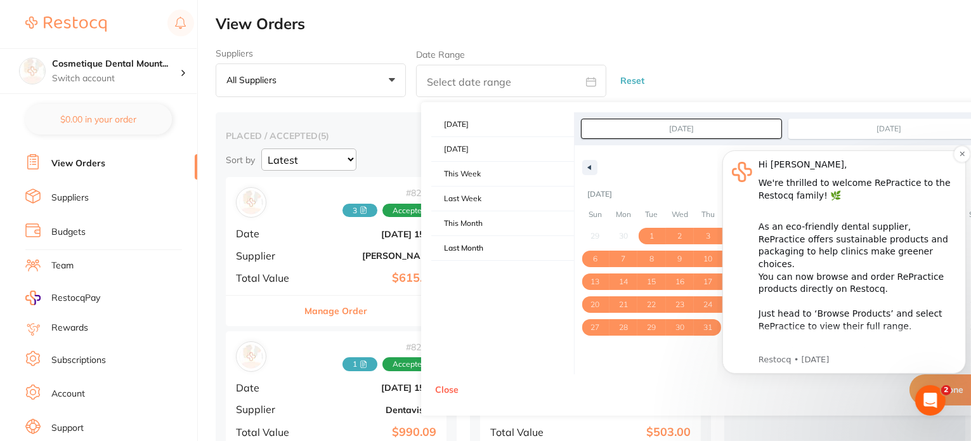
click at [770, 359] on p "Restocq • [DATE]" at bounding box center [857, 358] width 198 height 11
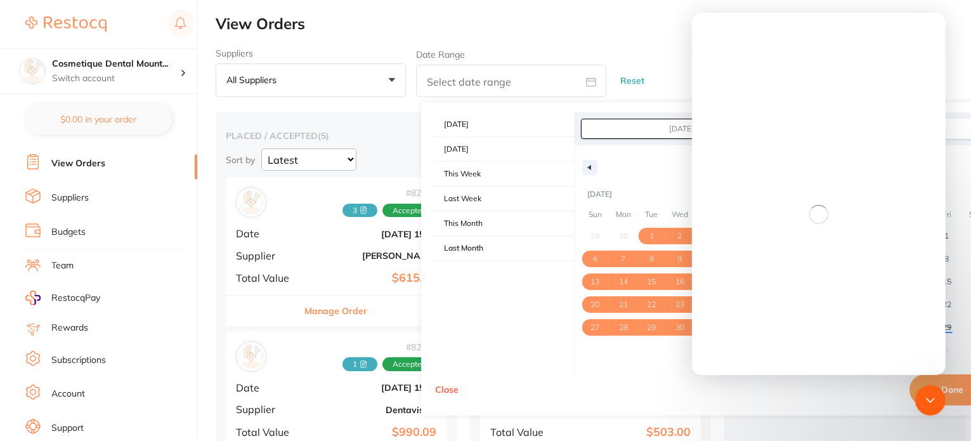
click at [952, 391] on button "Done" at bounding box center [953, 389] width 86 height 30
type input "[DATE] to [DATE]"
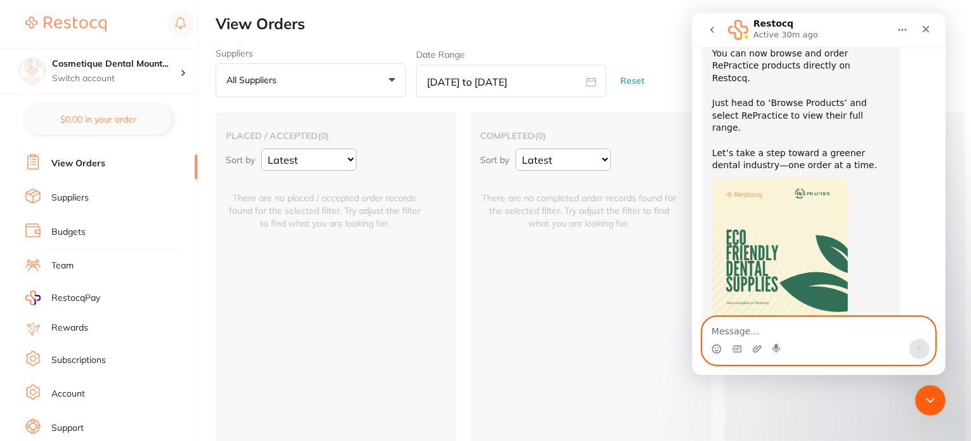
scroll to position [185, 0]
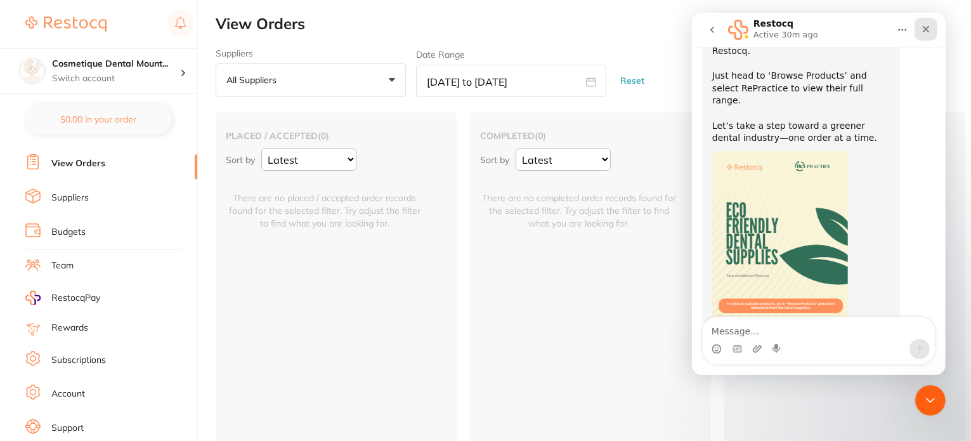
click at [926, 33] on icon "Close" at bounding box center [926, 29] width 10 height 10
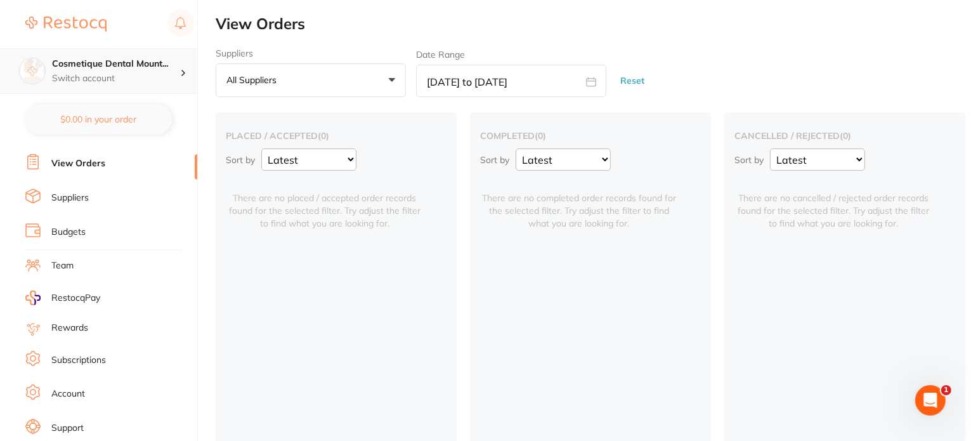
click at [133, 67] on h4 "Cosmetique Dental Mount..." at bounding box center [116, 64] width 128 height 13
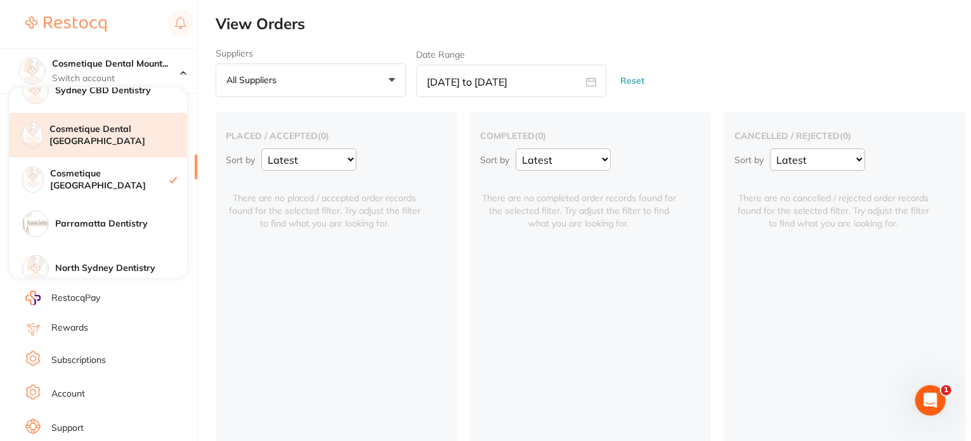
scroll to position [127, 0]
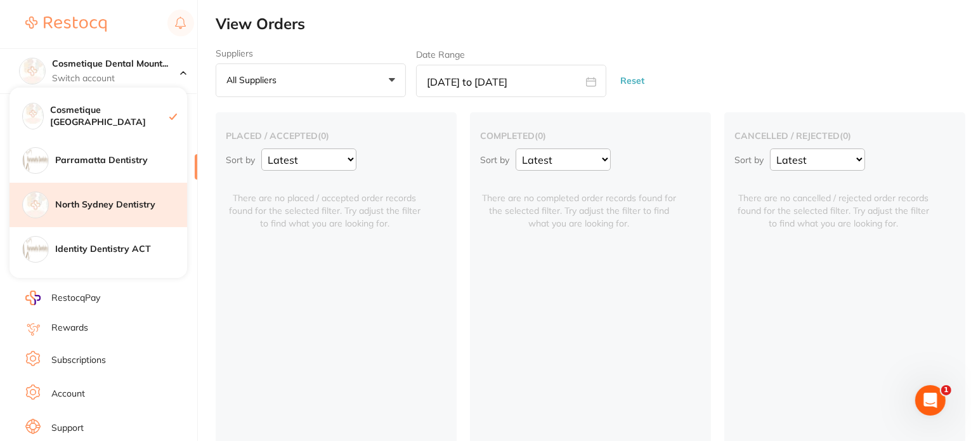
click at [114, 199] on h4 "North Sydney Dentistry" at bounding box center [121, 205] width 132 height 13
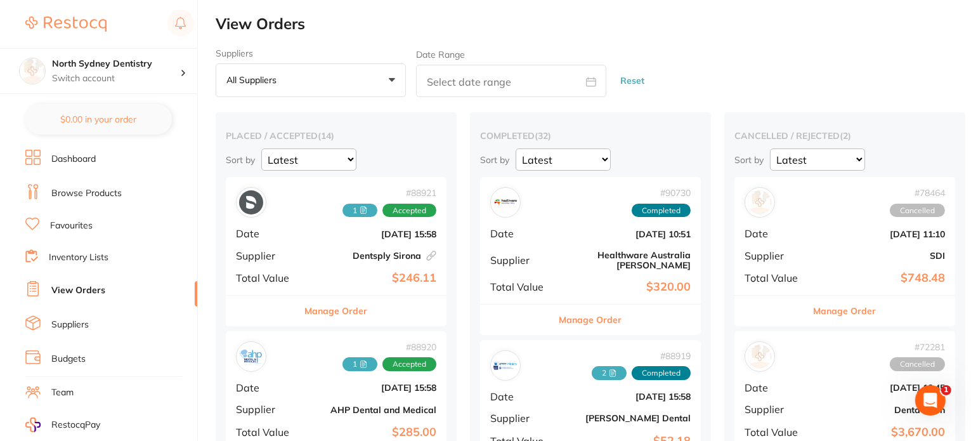
click at [590, 86] on icon at bounding box center [592, 81] width 10 height 8
select select "7"
select select "2025"
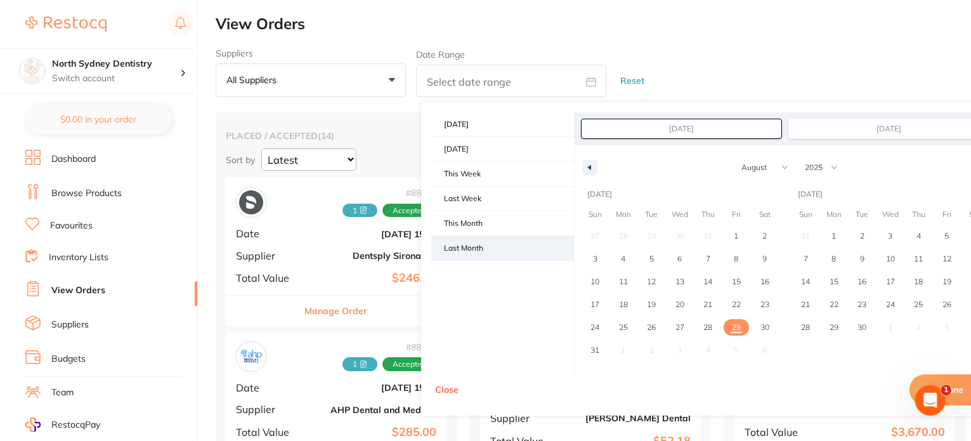
click at [464, 242] on span "Last Month" at bounding box center [502, 248] width 143 height 24
type input "[DATE]"
select select "6"
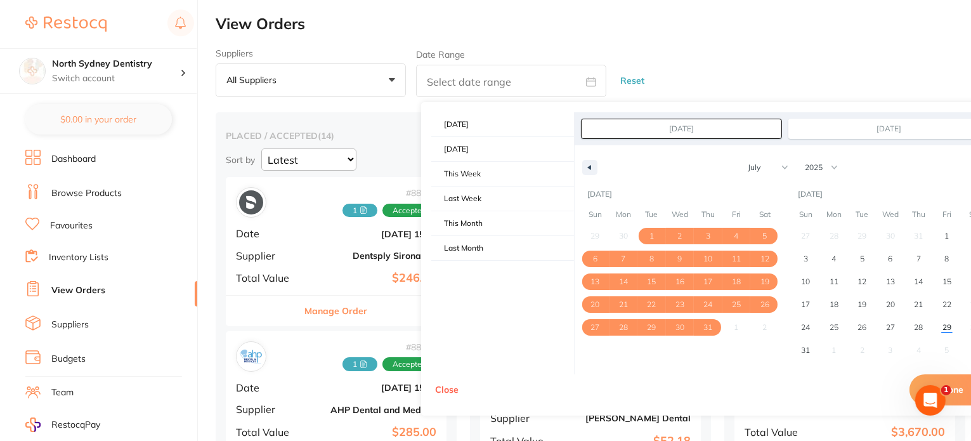
click at [960, 380] on button "Done" at bounding box center [953, 389] width 86 height 30
type input "Jul 1 2025 to Jul 31 2025"
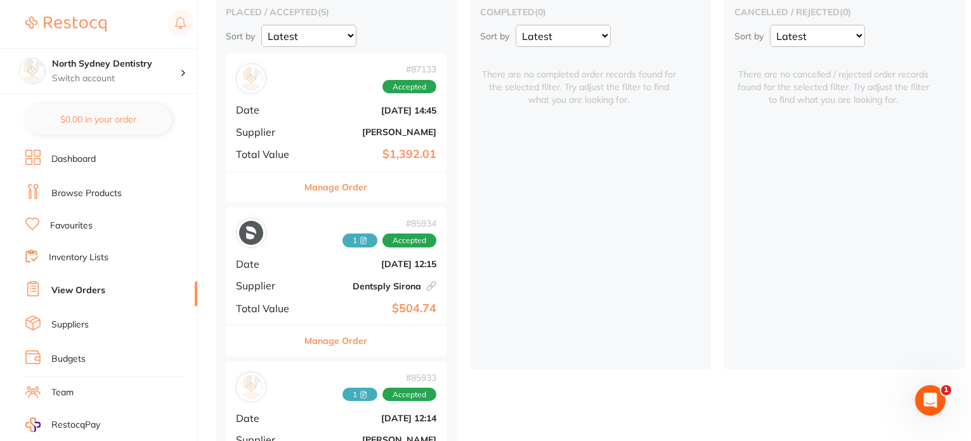
scroll to position [13, 0]
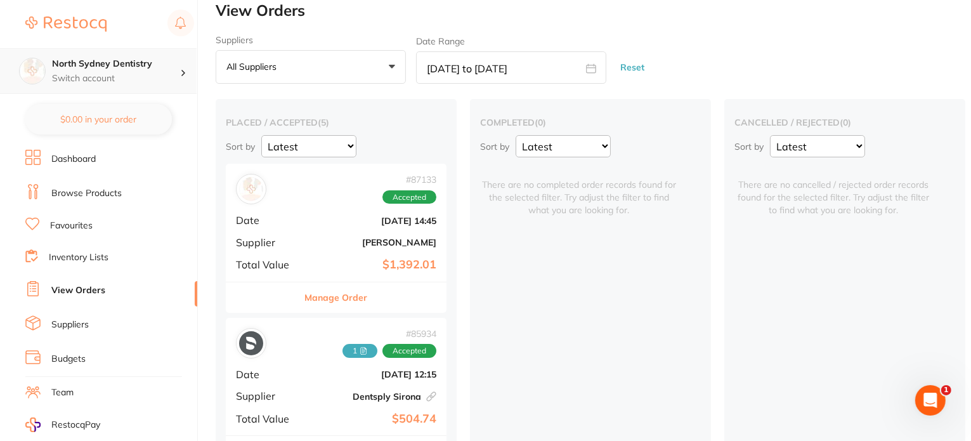
click at [109, 78] on p "Switch account" at bounding box center [116, 78] width 128 height 13
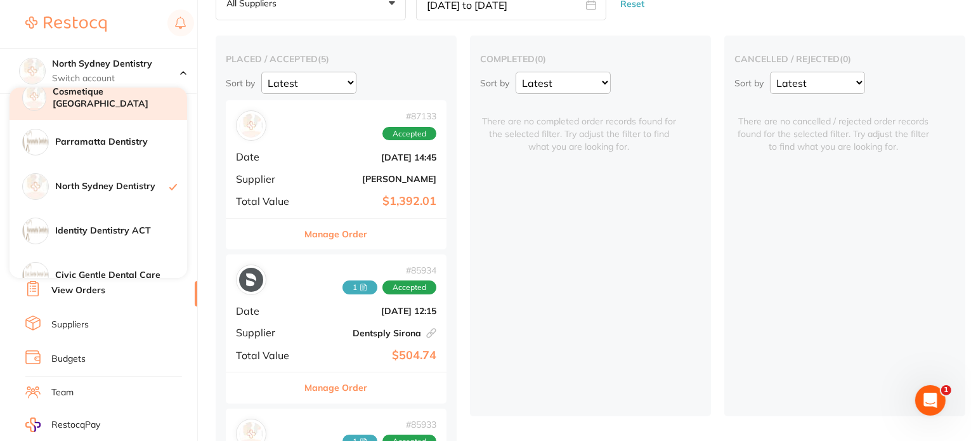
scroll to position [82, 0]
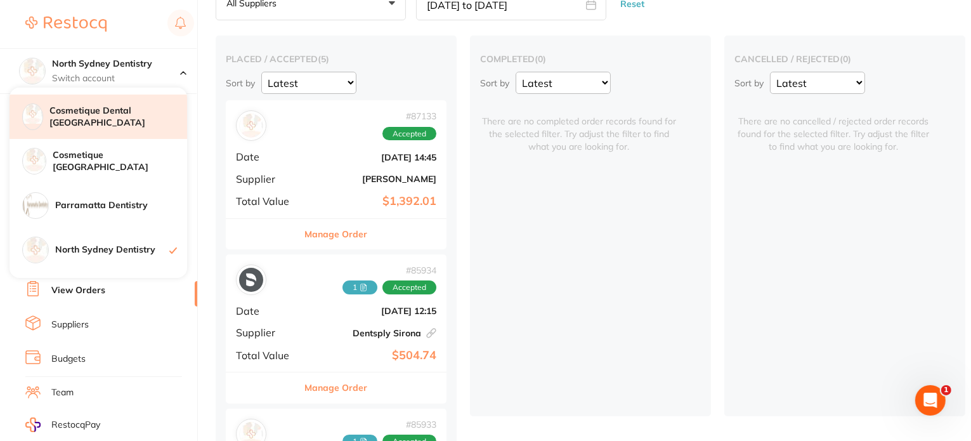
click at [122, 122] on h4 "Cosmetique Dental [GEOGRAPHIC_DATA]" at bounding box center [118, 117] width 138 height 25
click at [124, 117] on h4 "Cosmetique Dental [GEOGRAPHIC_DATA]" at bounding box center [108, 117] width 122 height 25
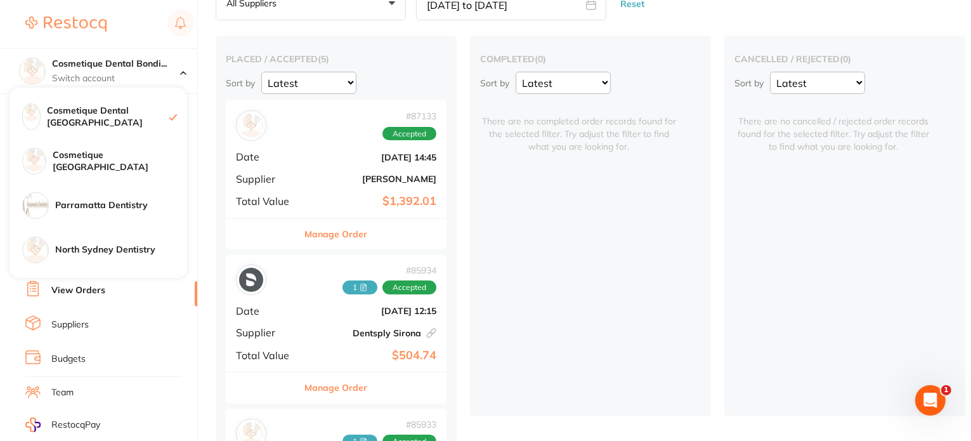
click at [617, 242] on div "completed ( 0 ) Sort by Latest Notification There are no completed order record…" at bounding box center [590, 226] width 241 height 381
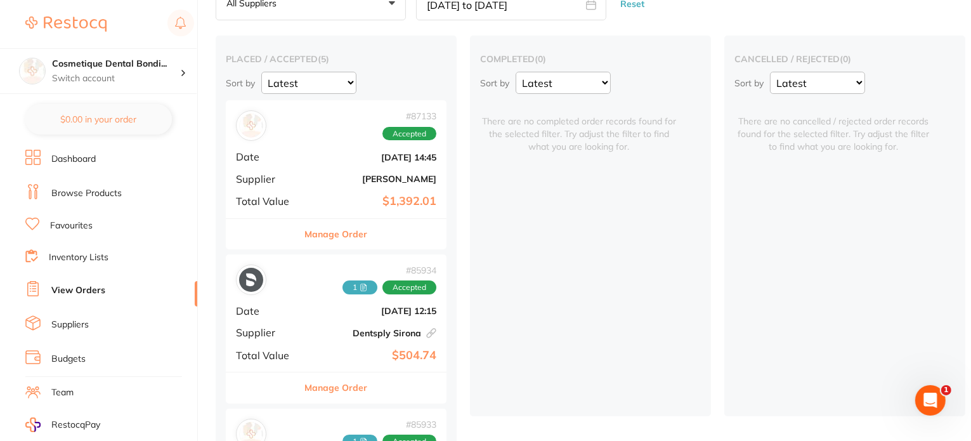
scroll to position [0, 0]
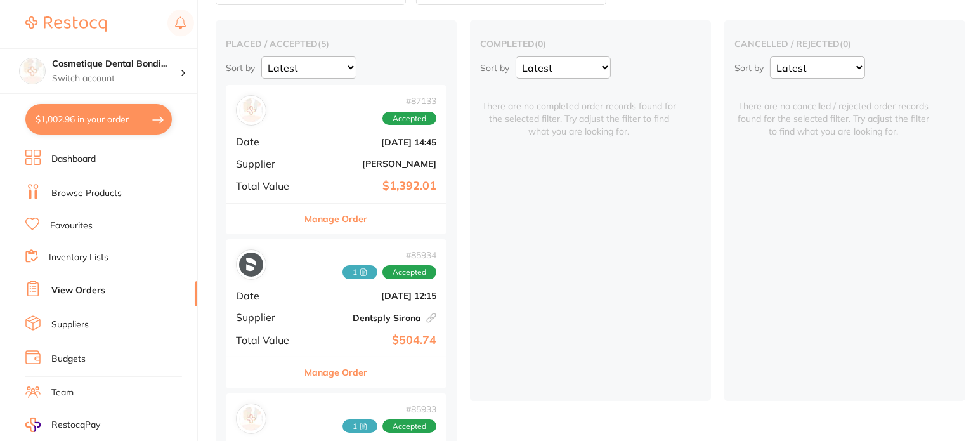
checkbox input "false"
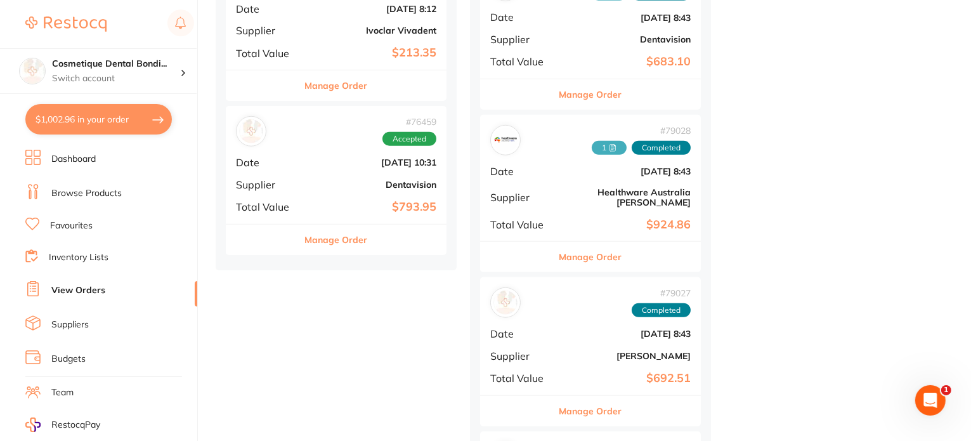
scroll to position [1269, 0]
